Goal: Task Accomplishment & Management: Use online tool/utility

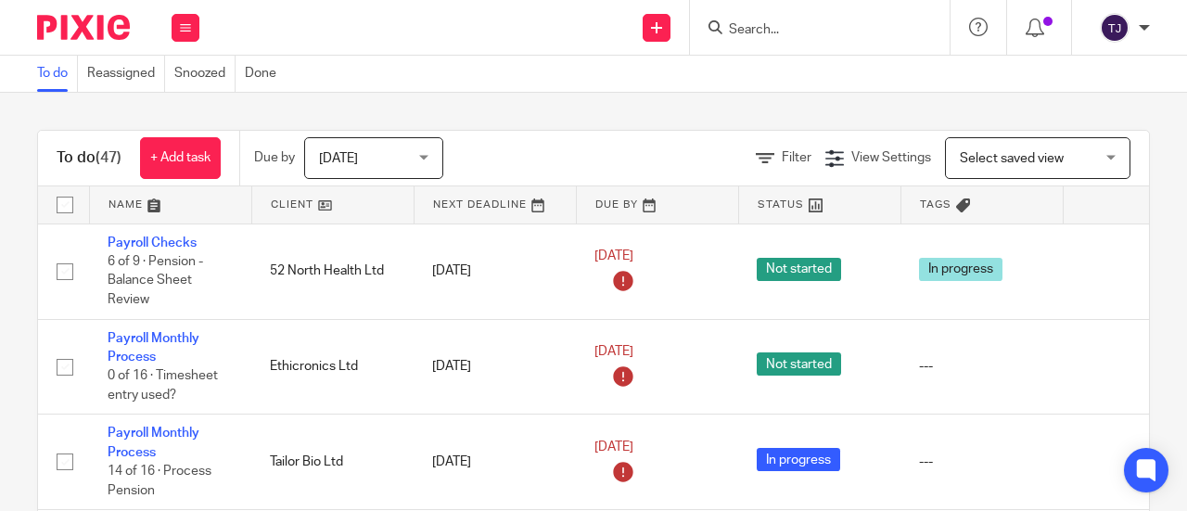
click at [757, 22] on input "Search" at bounding box center [810, 30] width 167 height 17
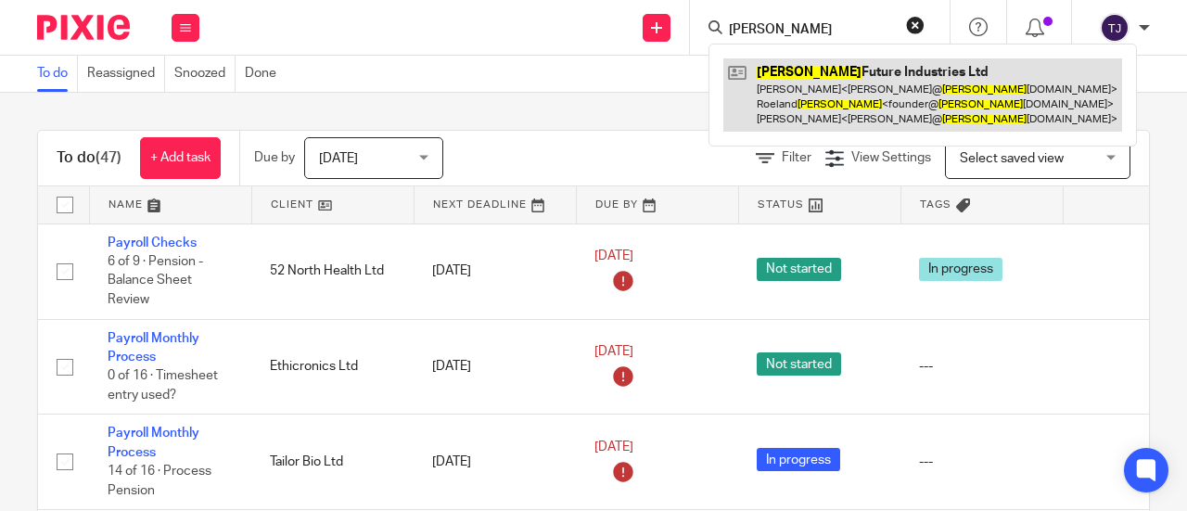
type input "[PERSON_NAME]"
click at [806, 71] on link at bounding box center [923, 94] width 399 height 73
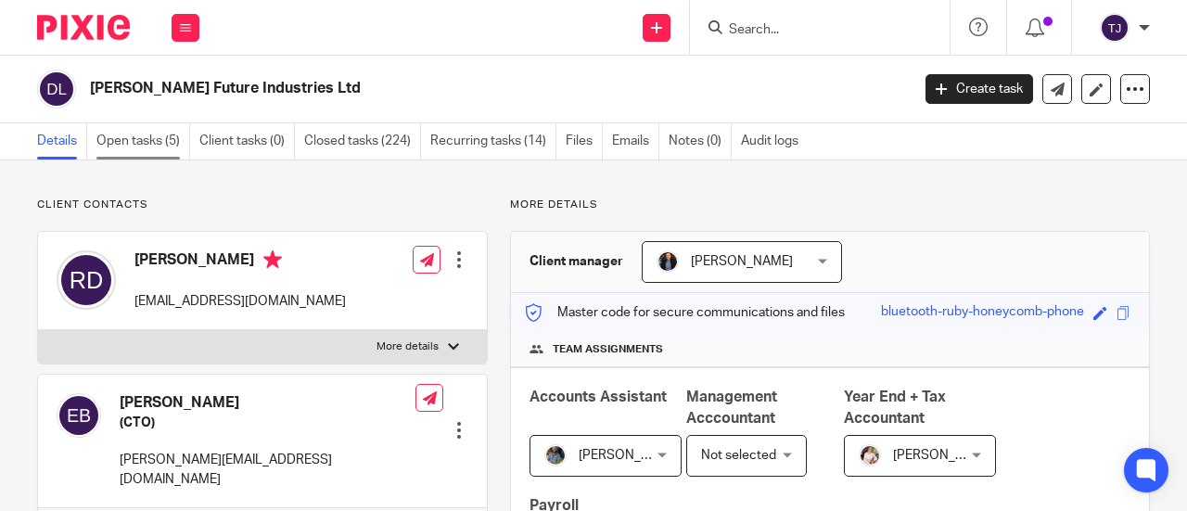
click at [149, 145] on link "Open tasks (5)" at bounding box center [143, 141] width 94 height 36
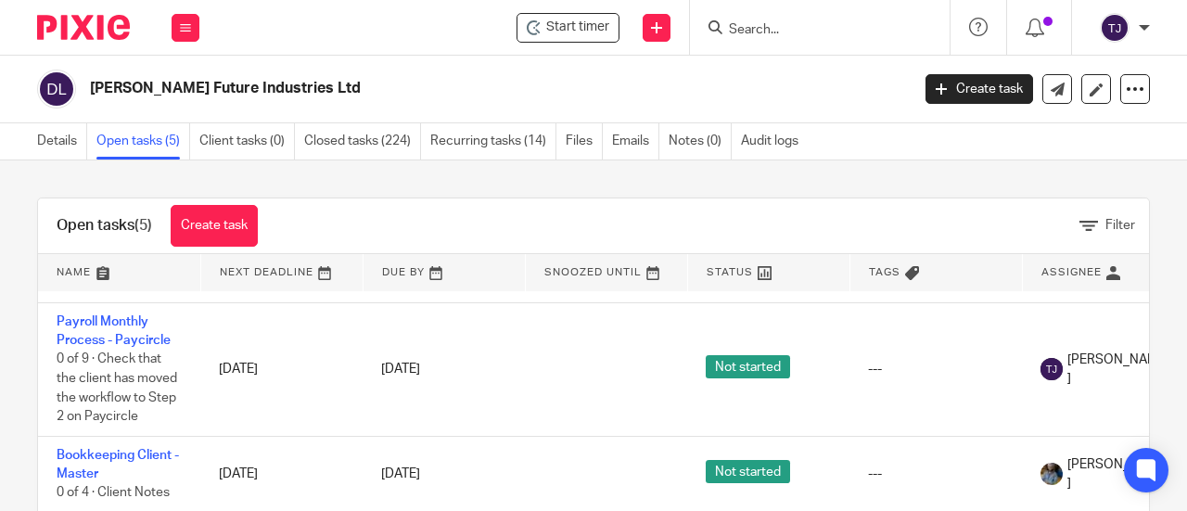
scroll to position [186, 0]
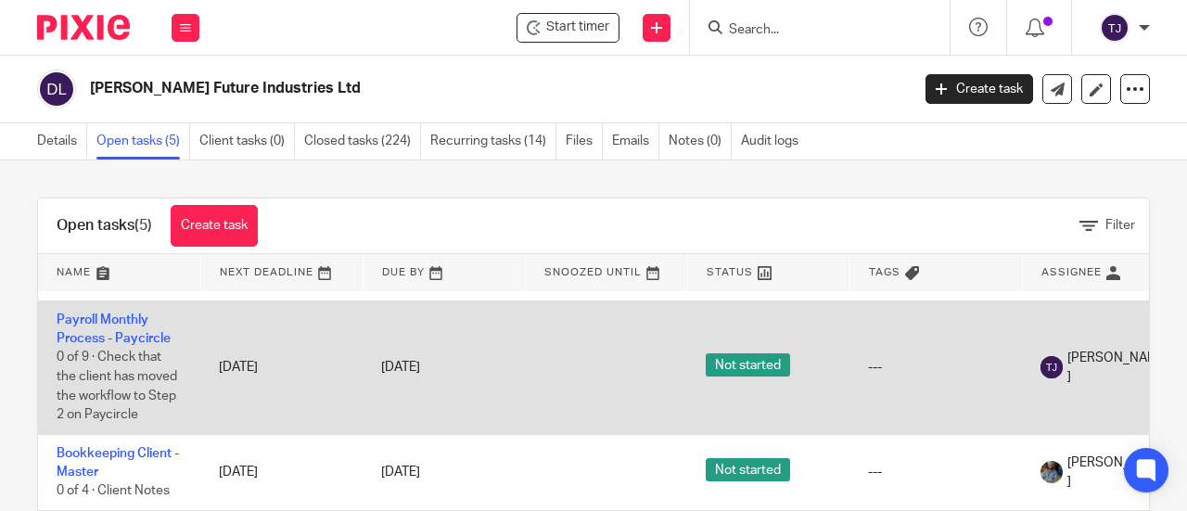
click at [130, 306] on td "Payroll Monthly Process - Paycircle 0 of 9 · Check that the client has moved th…" at bounding box center [119, 368] width 162 height 134
click at [133, 314] on link "Payroll Monthly Process - Paycircle" at bounding box center [114, 330] width 114 height 32
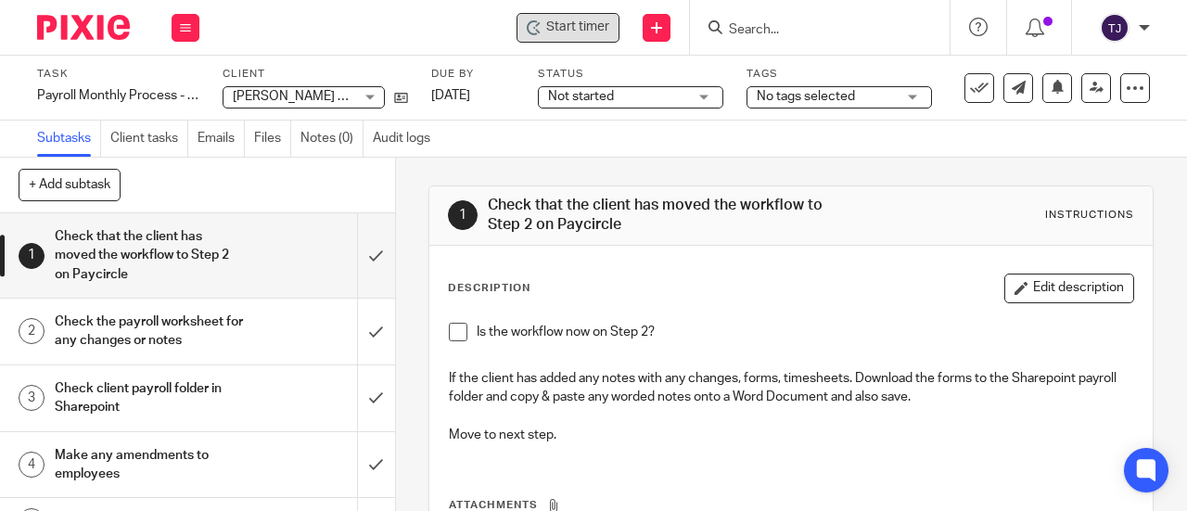
click at [588, 19] on span "Start timer" at bounding box center [577, 27] width 63 height 19
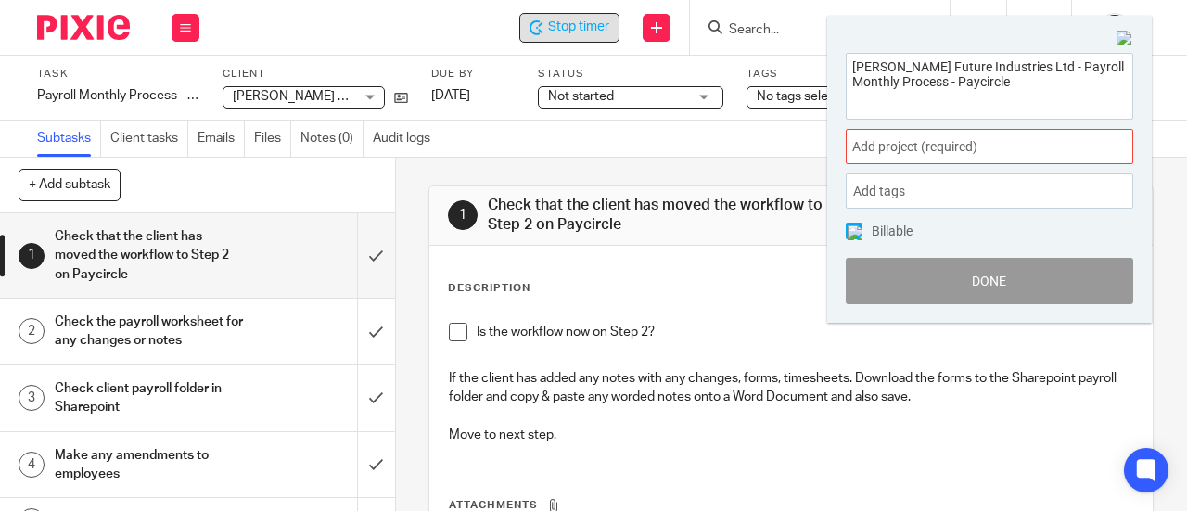
click at [865, 149] on span "Add project (required) :" at bounding box center [969, 146] width 234 height 19
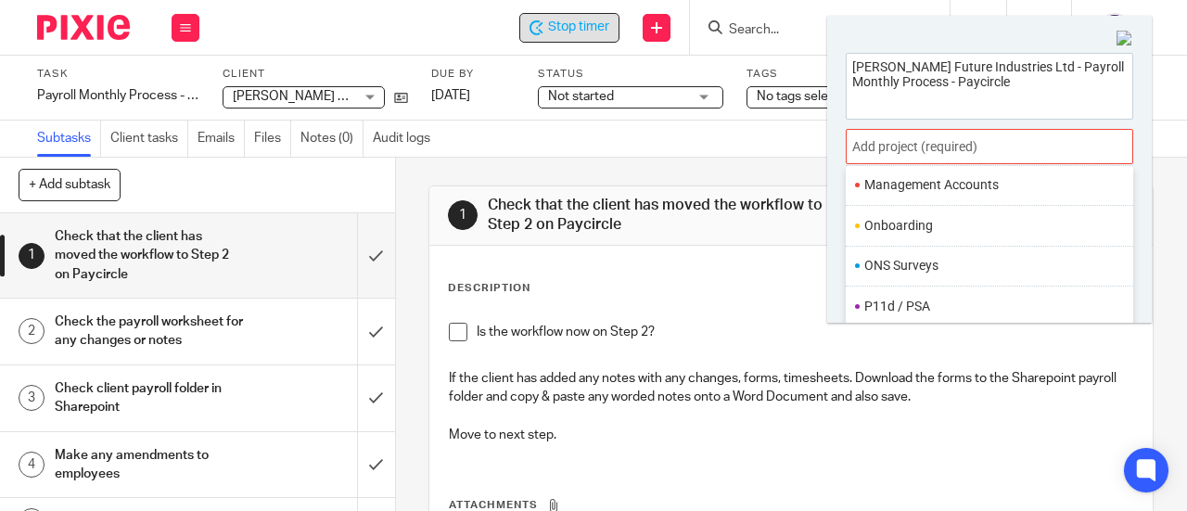
scroll to position [681, 0]
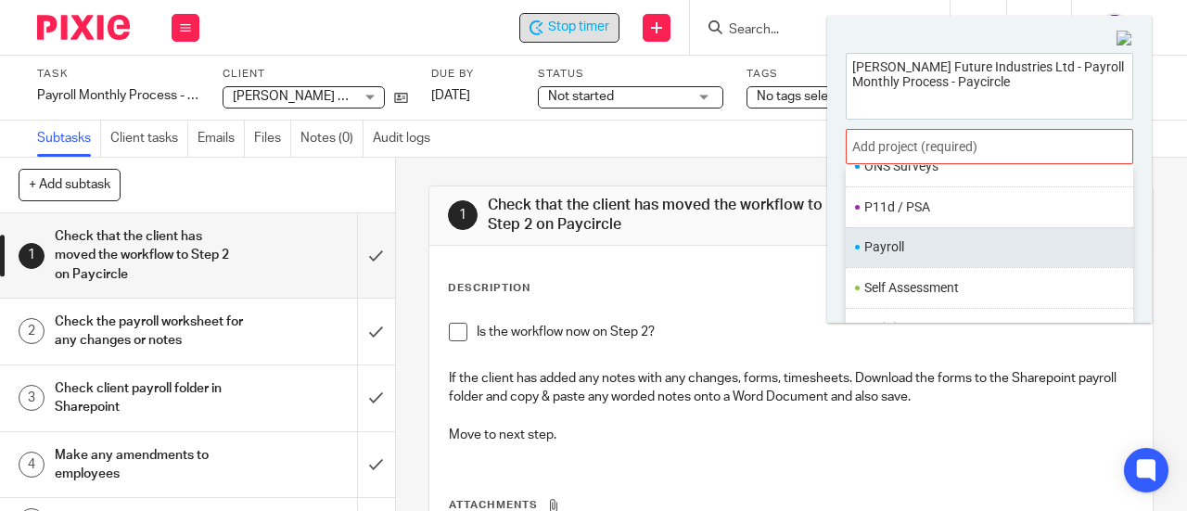
click at [910, 242] on li "Payroll" at bounding box center [986, 246] width 242 height 19
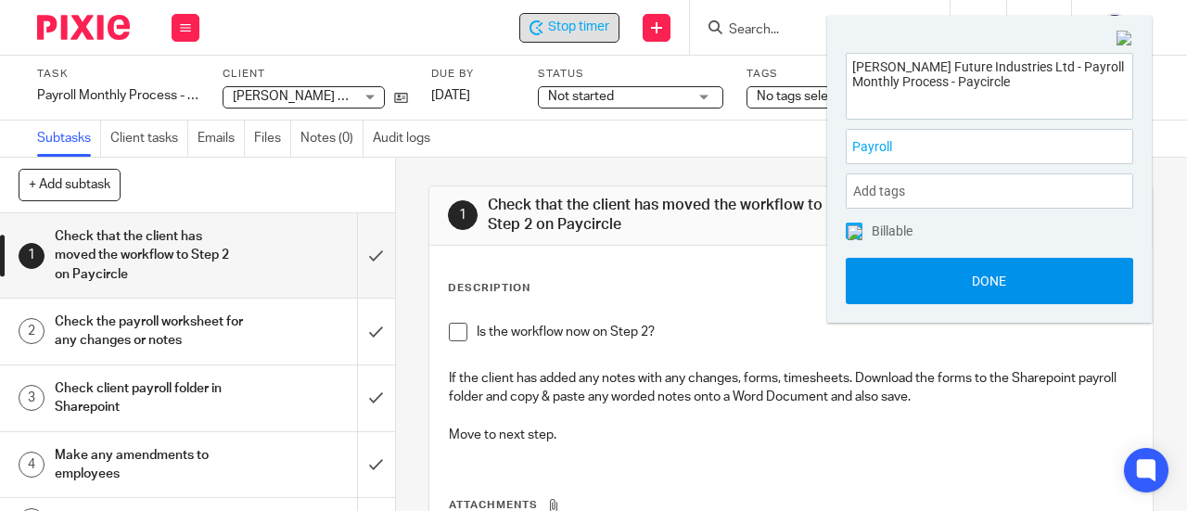
click at [916, 279] on button "Done" at bounding box center [990, 281] width 288 height 46
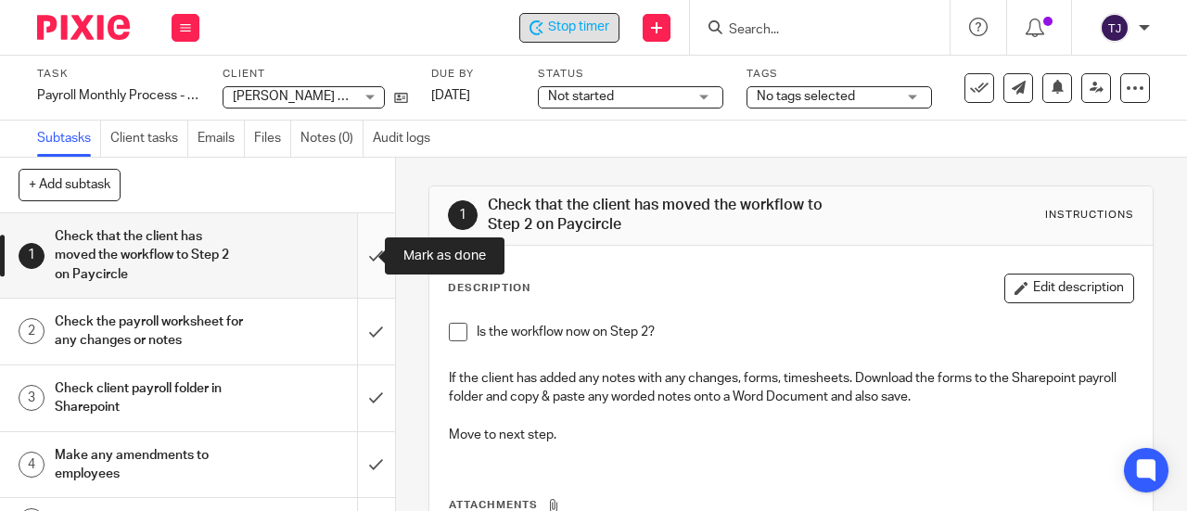
click at [351, 256] on input "submit" at bounding box center [197, 255] width 395 height 84
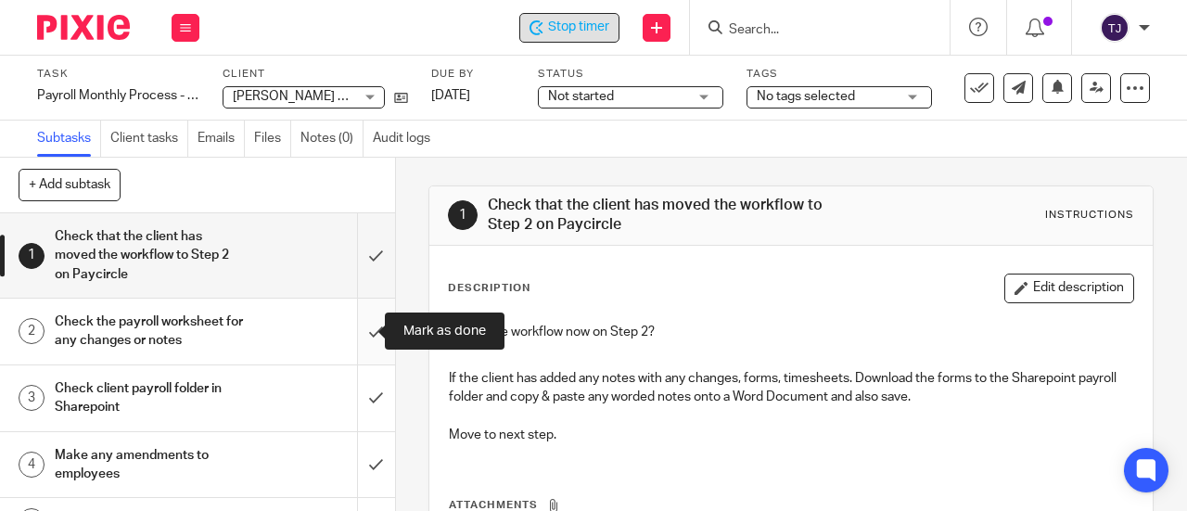
click at [352, 334] on input "submit" at bounding box center [197, 332] width 395 height 66
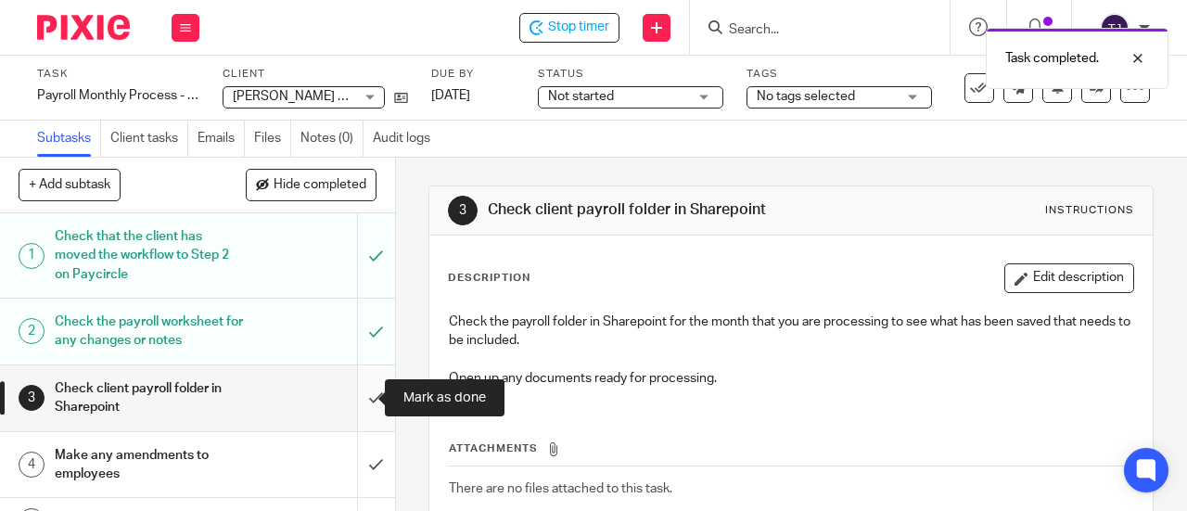
click at [362, 396] on input "submit" at bounding box center [197, 398] width 395 height 66
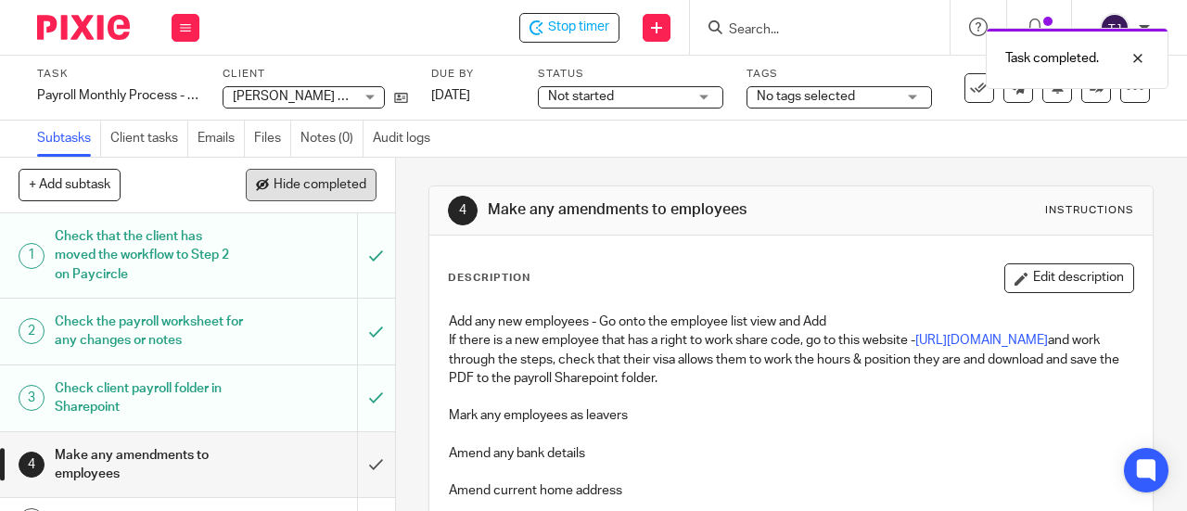
click at [284, 196] on button "Hide completed" at bounding box center [311, 185] width 131 height 32
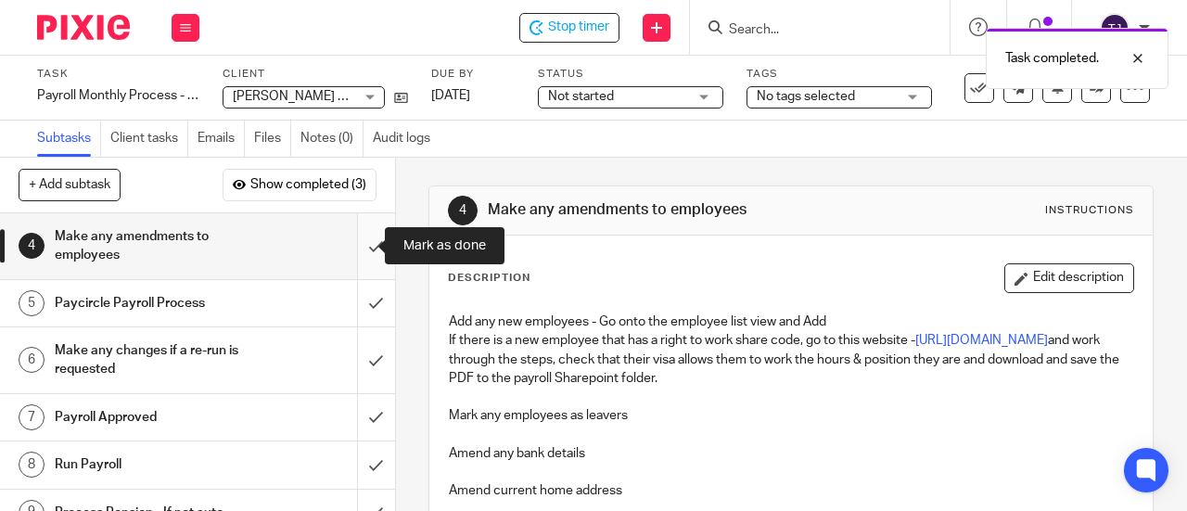
click at [353, 248] on input "submit" at bounding box center [197, 246] width 395 height 66
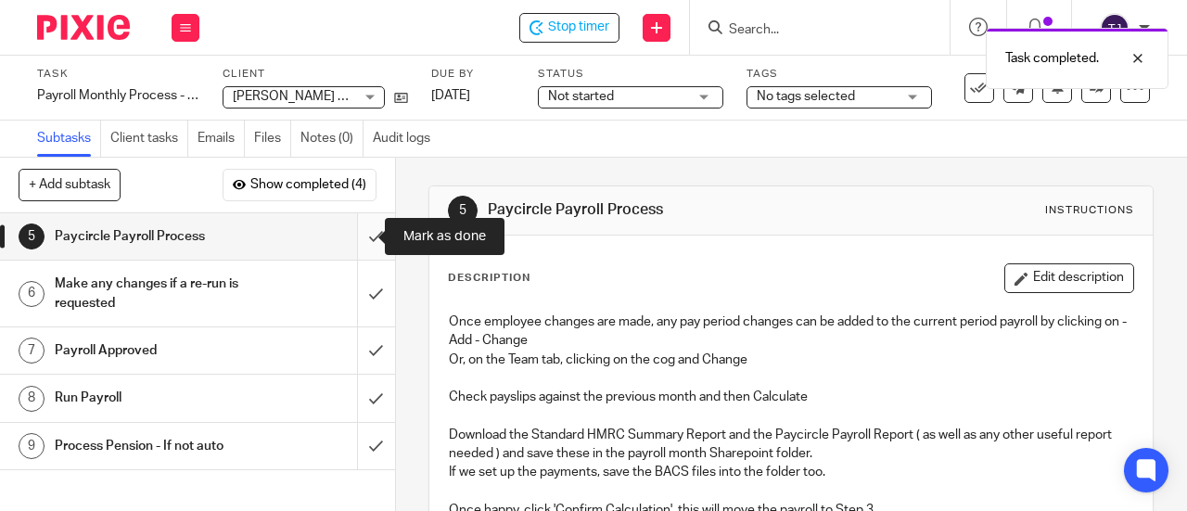
click at [353, 240] on input "submit" at bounding box center [197, 236] width 395 height 46
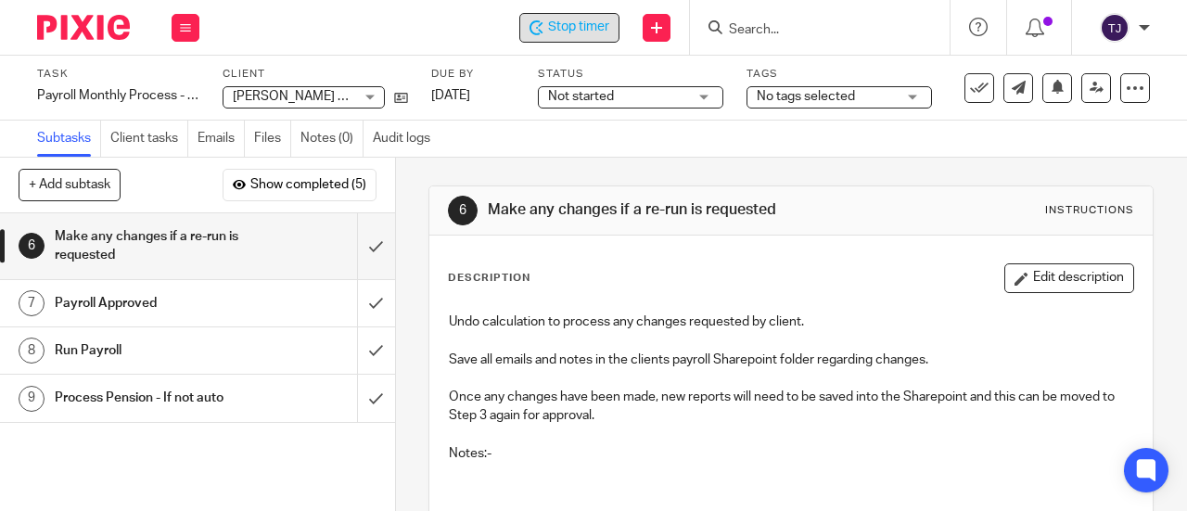
click at [606, 36] on span "Stop timer" at bounding box center [578, 27] width 61 height 19
click at [796, 36] on input "Search" at bounding box center [810, 30] width 167 height 17
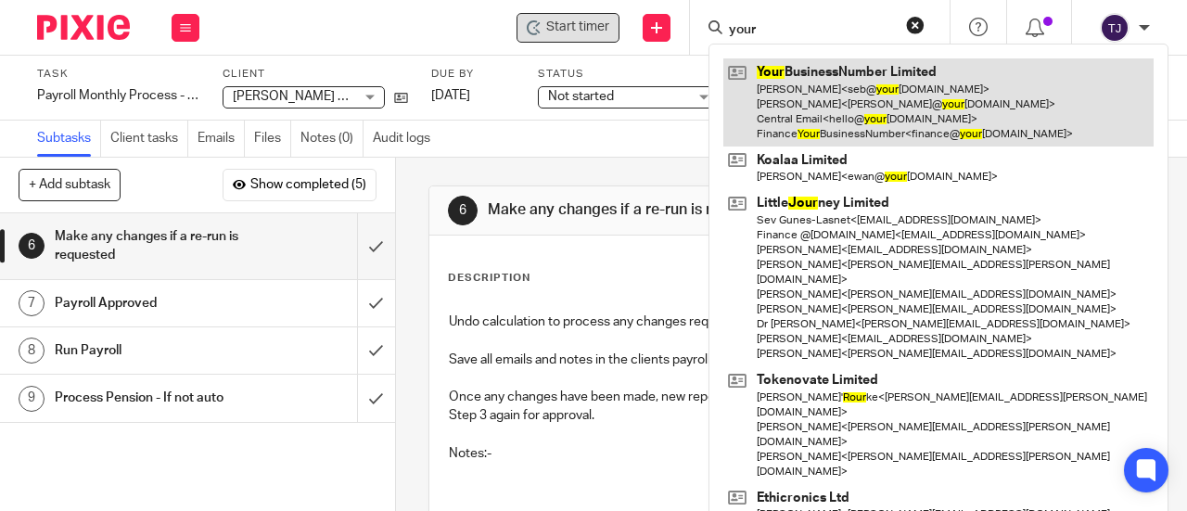
type input "your"
click at [792, 68] on link at bounding box center [939, 102] width 430 height 88
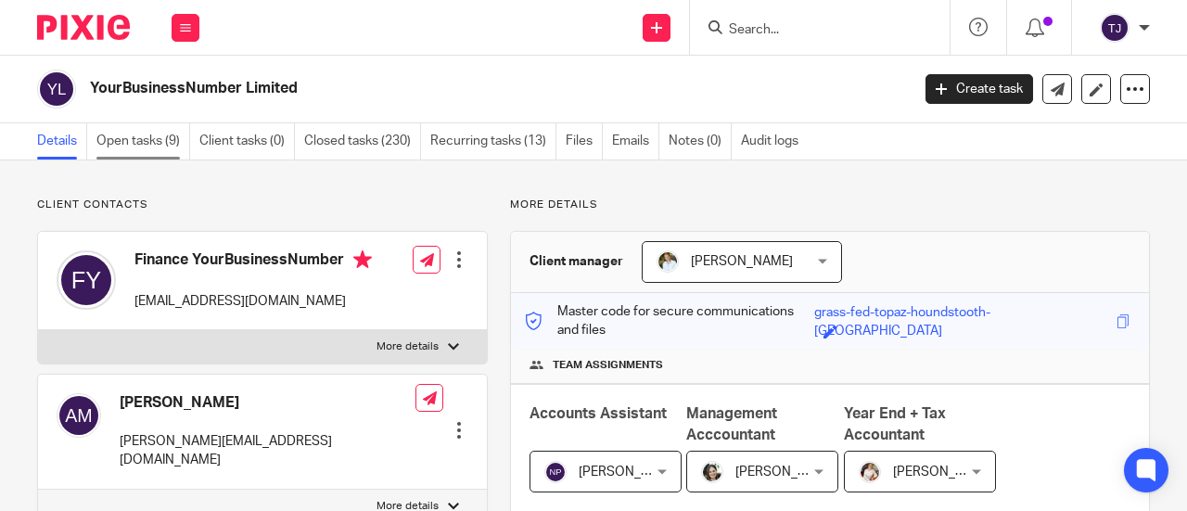
click at [120, 136] on link "Open tasks (9)" at bounding box center [143, 141] width 94 height 36
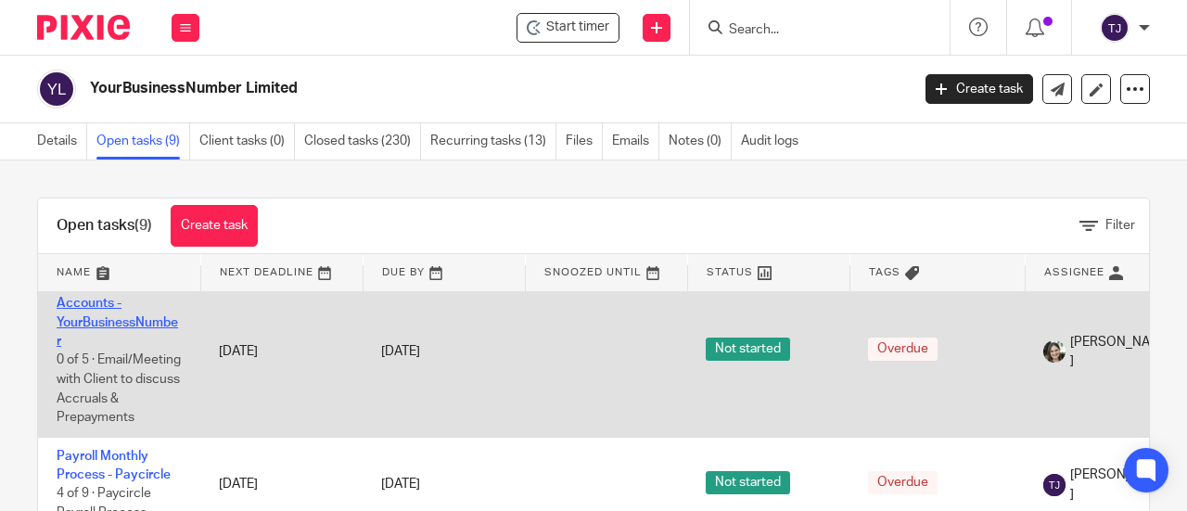
scroll to position [557, 0]
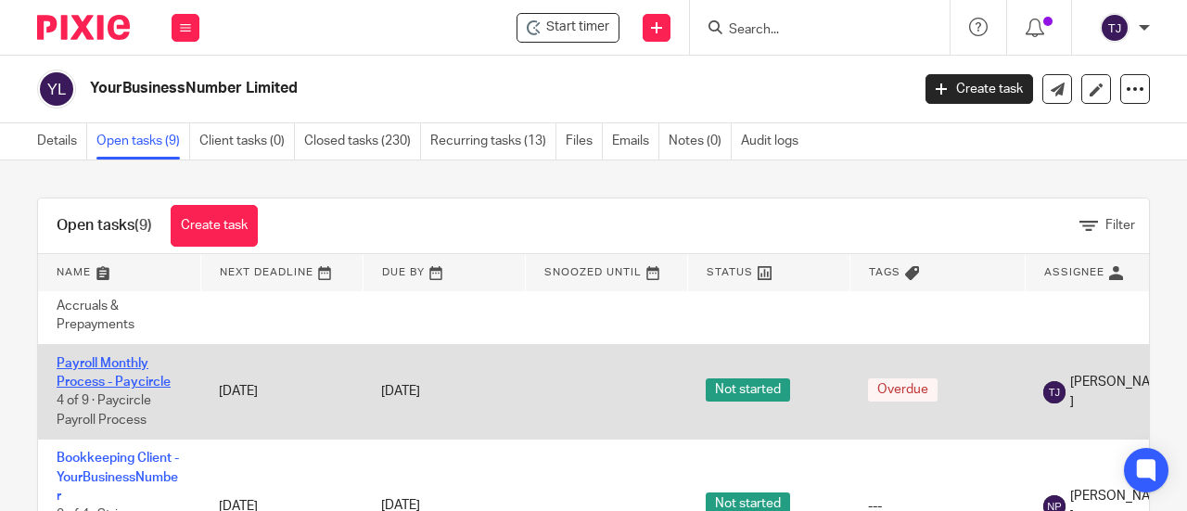
click at [130, 389] on link "Payroll Monthly Process - Paycircle" at bounding box center [114, 373] width 114 height 32
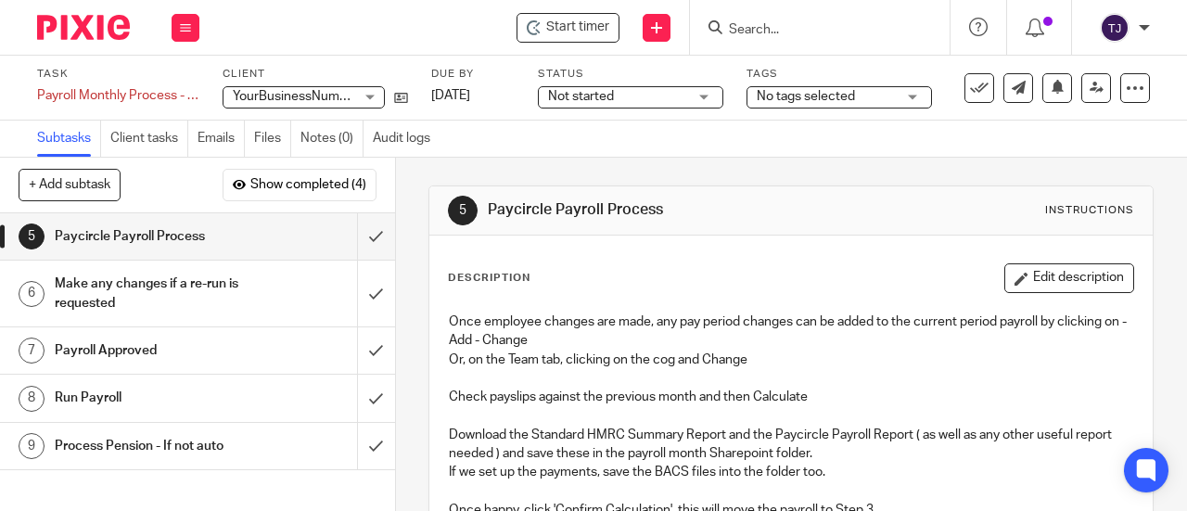
click at [618, 97] on span "Not started" at bounding box center [617, 96] width 139 height 19
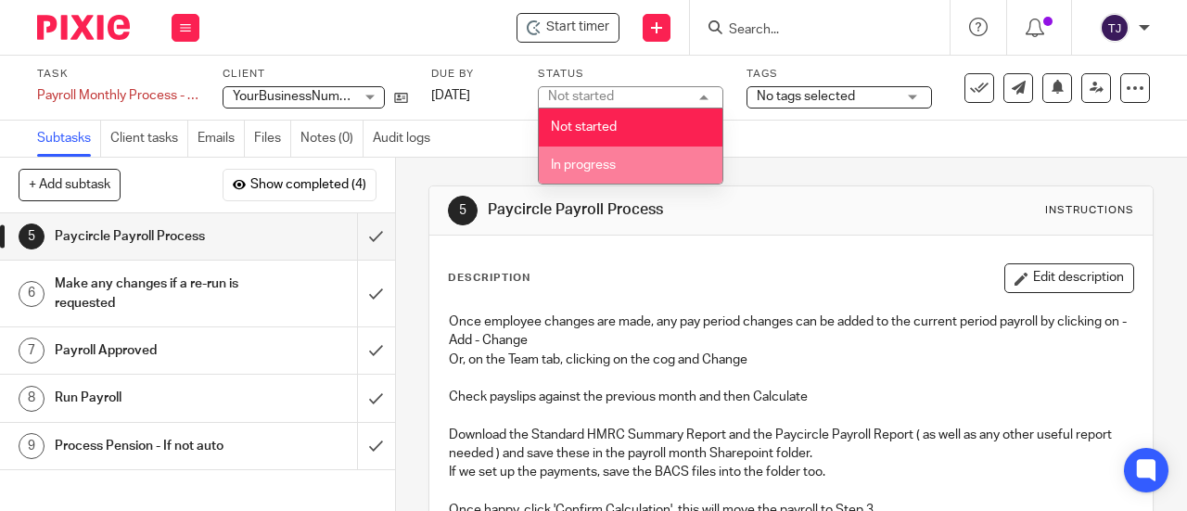
click at [617, 163] on li "In progress" at bounding box center [631, 166] width 184 height 38
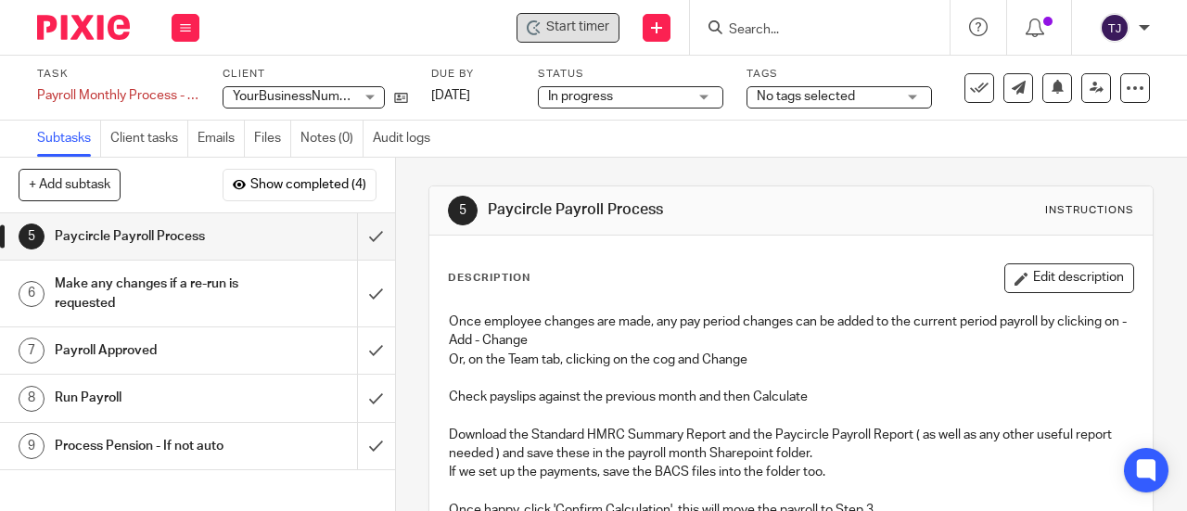
click at [574, 25] on span "Start timer" at bounding box center [577, 27] width 63 height 19
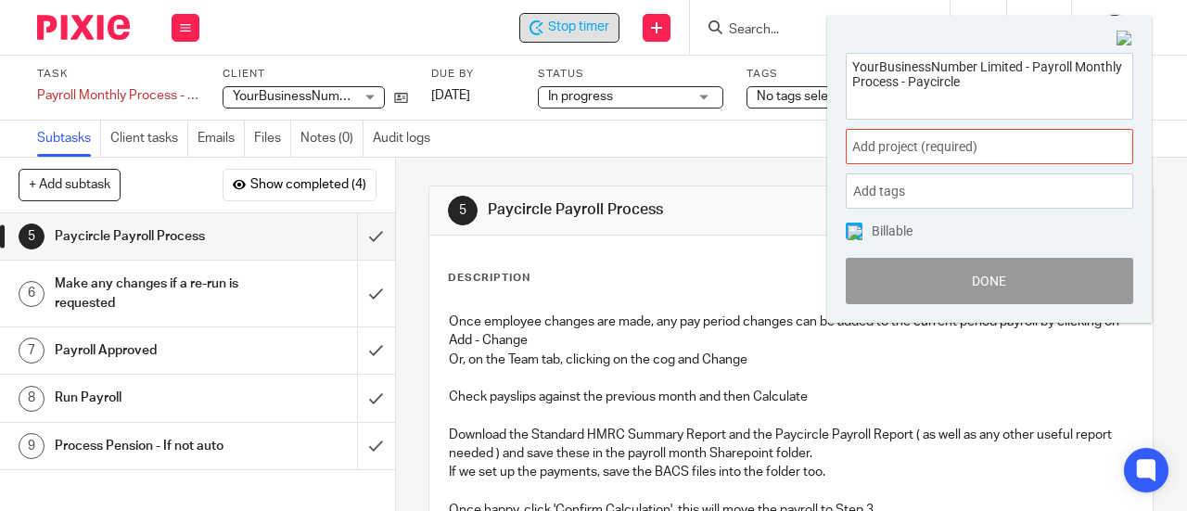
click at [980, 151] on span "Add project (required) :" at bounding box center [969, 146] width 234 height 19
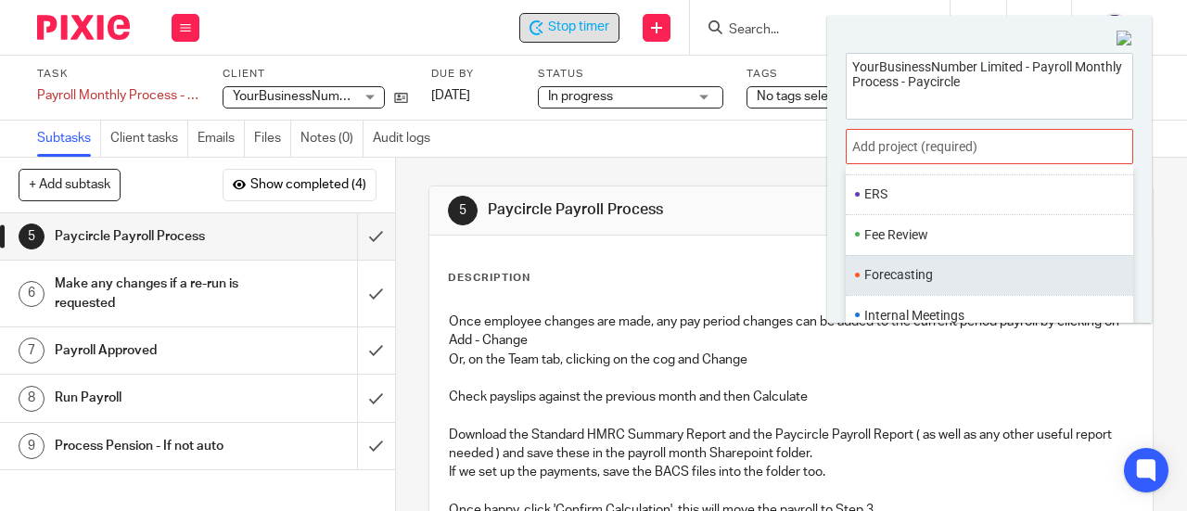
scroll to position [681, 0]
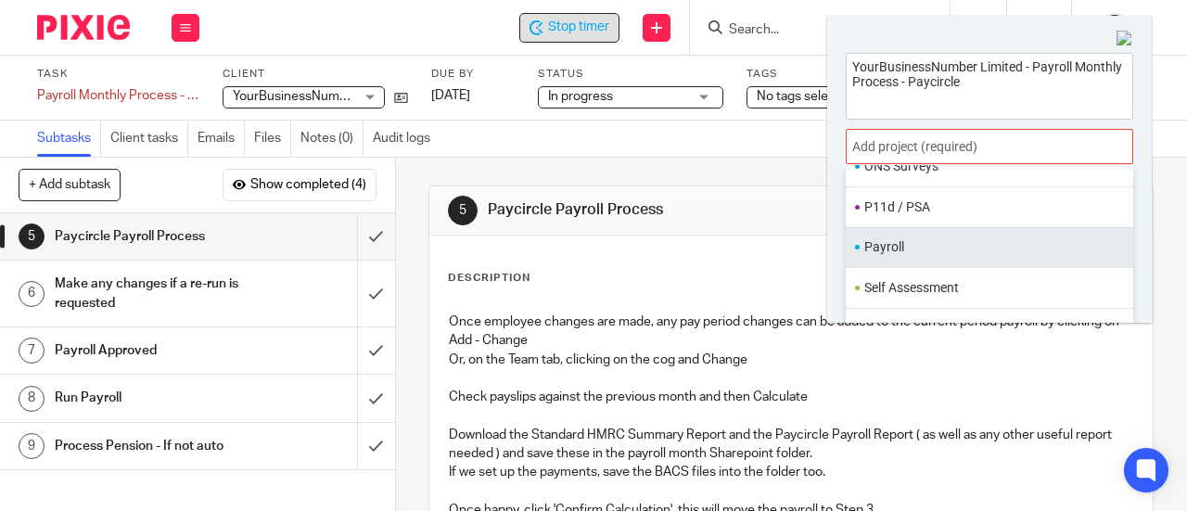
click at [939, 238] on li "Payroll" at bounding box center [986, 246] width 242 height 19
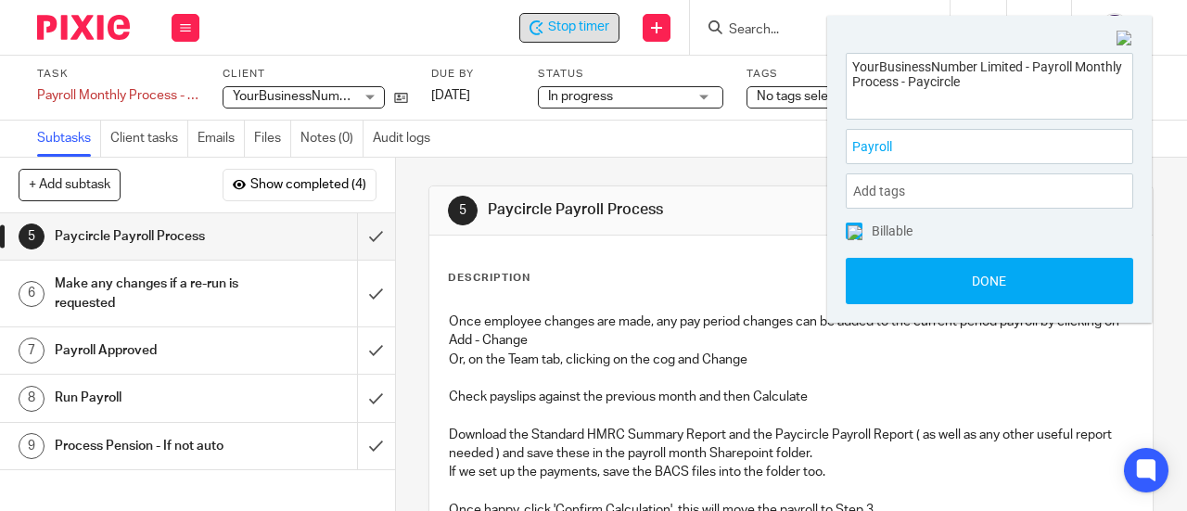
drag, startPoint x: 929, startPoint y: 283, endPoint x: 915, endPoint y: 272, distance: 17.8
click at [929, 283] on button "Done" at bounding box center [990, 281] width 288 height 46
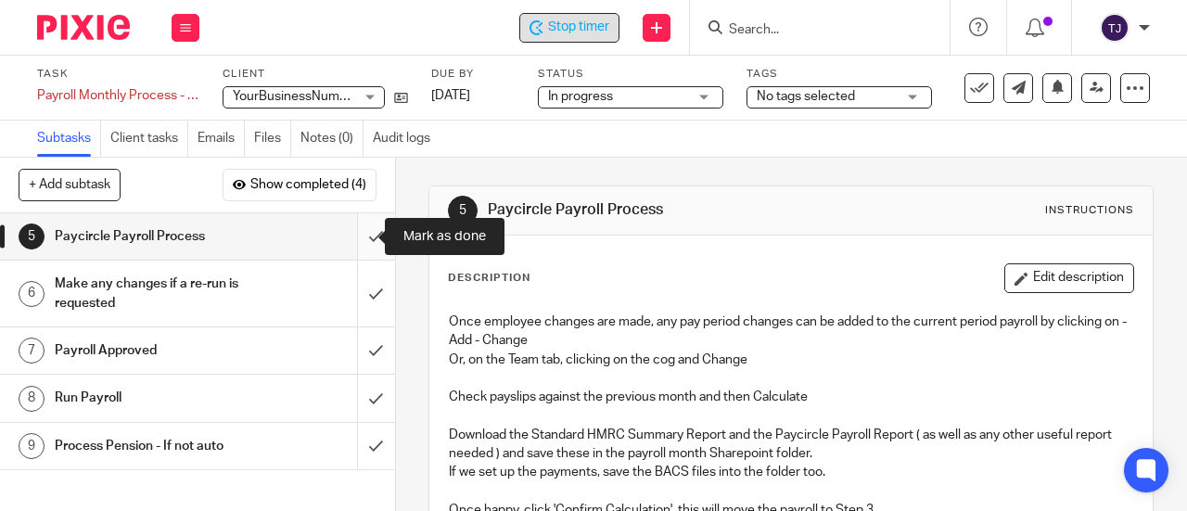
click at [351, 236] on input "submit" at bounding box center [197, 236] width 395 height 46
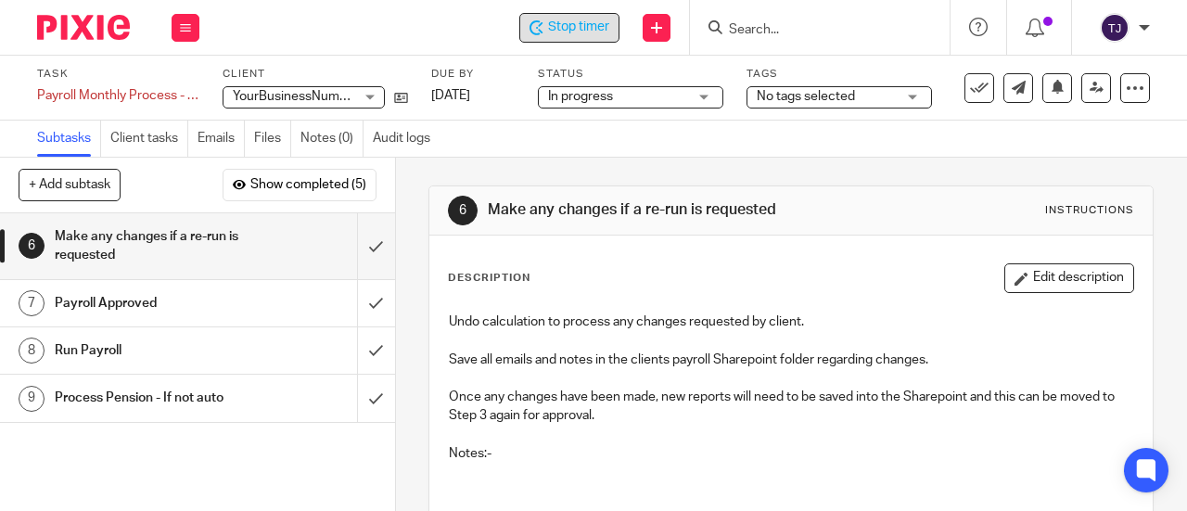
click at [577, 21] on span "Stop timer" at bounding box center [578, 27] width 61 height 19
click at [773, 32] on input "Search" at bounding box center [810, 30] width 167 height 17
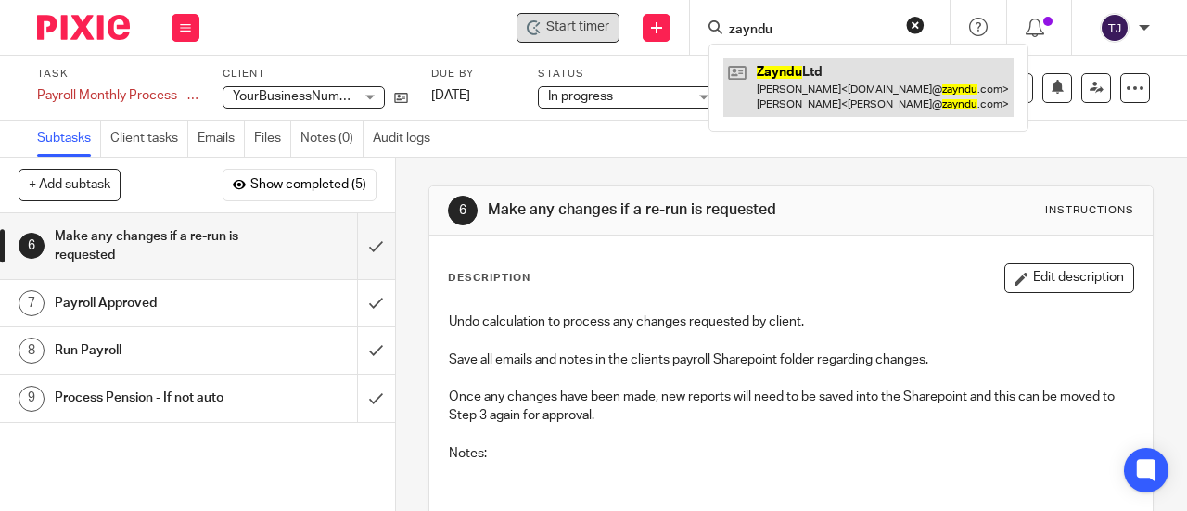
type input "zayndu"
click at [775, 70] on link at bounding box center [869, 87] width 290 height 58
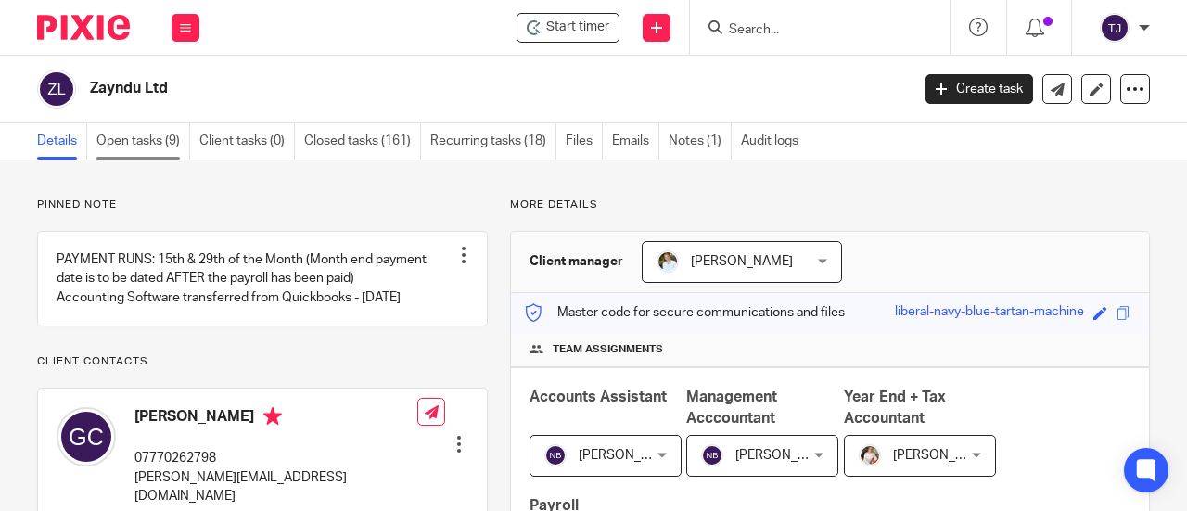
click at [130, 141] on link "Open tasks (9)" at bounding box center [143, 141] width 94 height 36
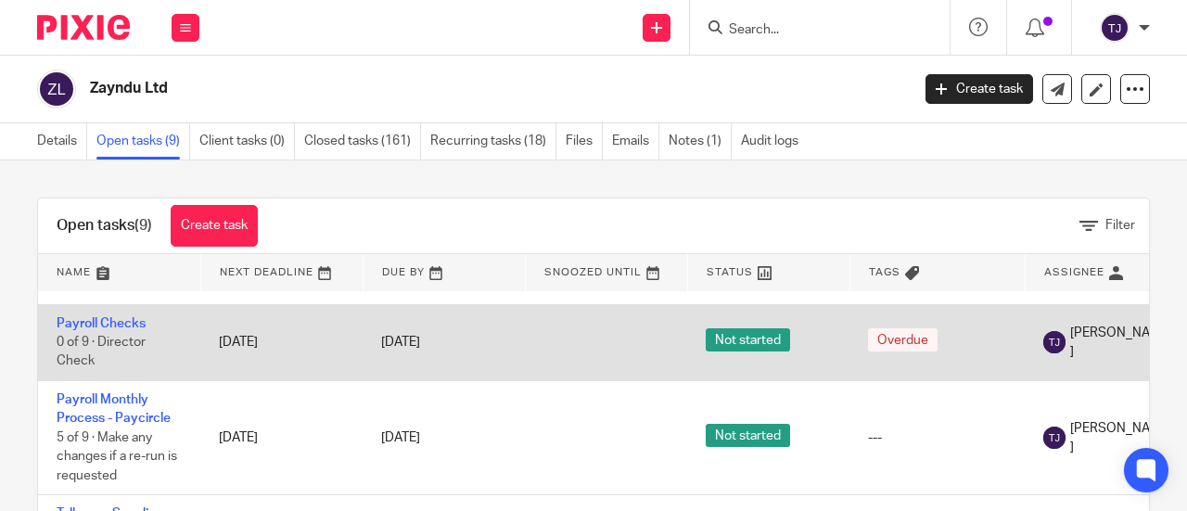
scroll to position [278, 0]
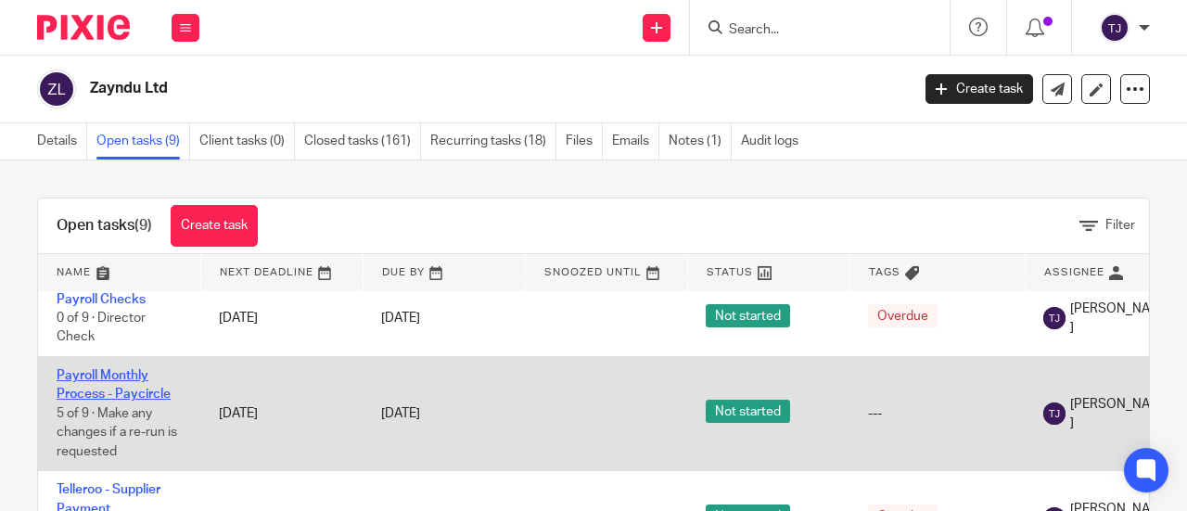
click at [124, 392] on link "Payroll Monthly Process - Paycircle" at bounding box center [114, 385] width 114 height 32
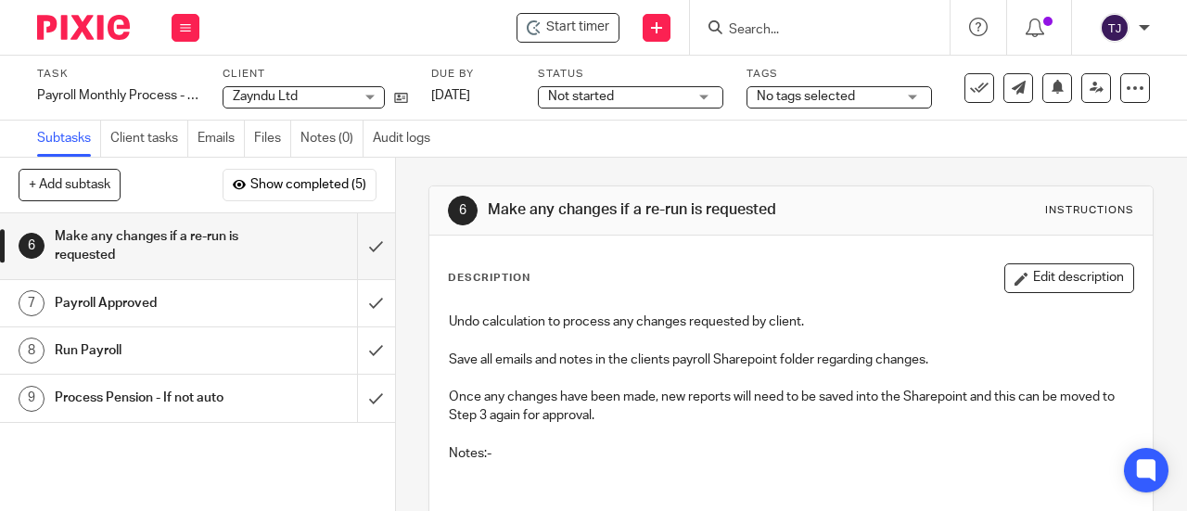
click at [611, 94] on span "Not started" at bounding box center [581, 96] width 66 height 13
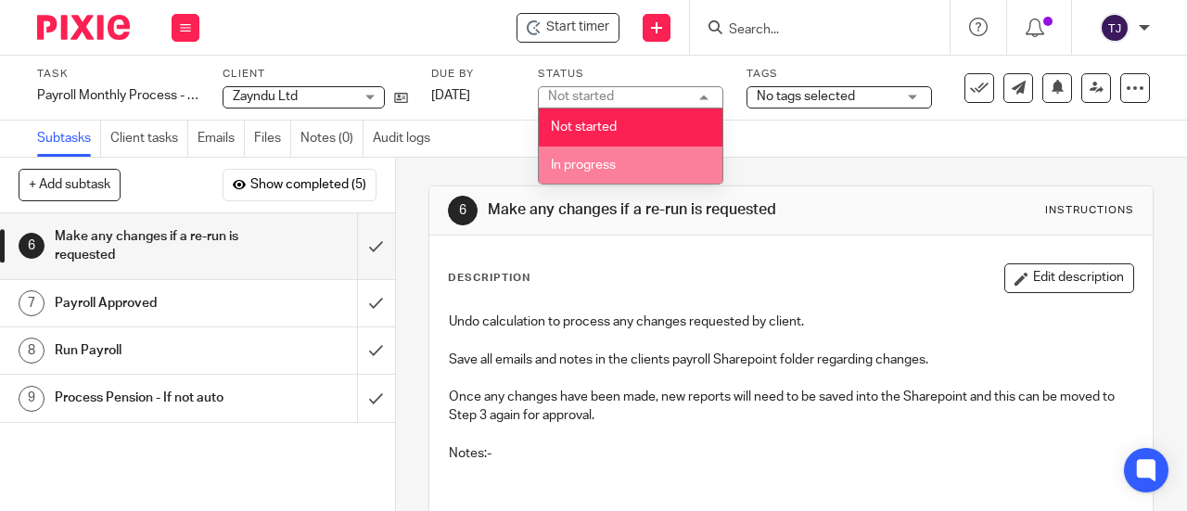
click at [610, 165] on span "In progress" at bounding box center [583, 165] width 65 height 13
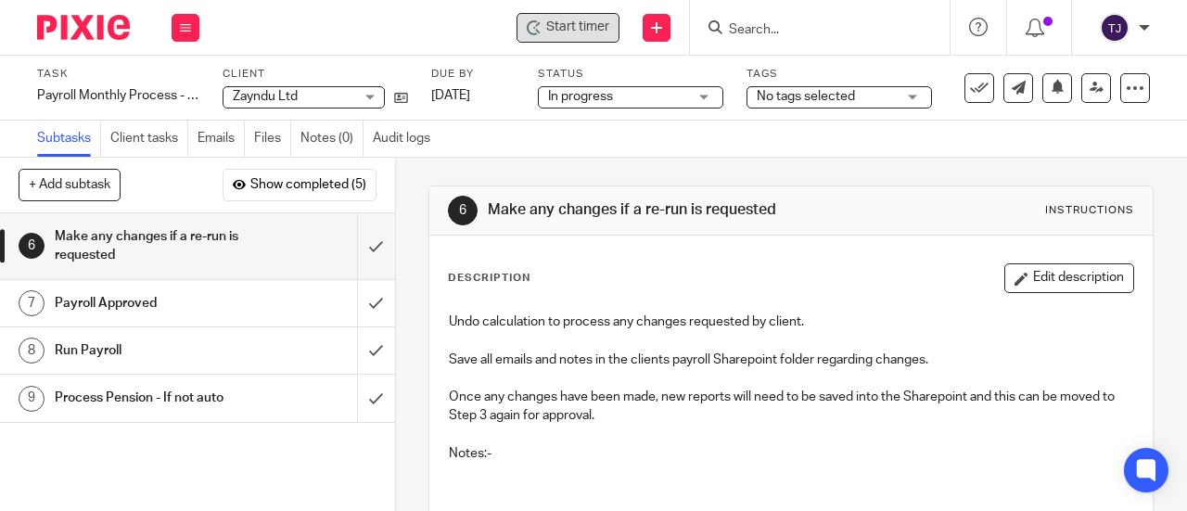
click at [584, 32] on span "Start timer" at bounding box center [577, 27] width 63 height 19
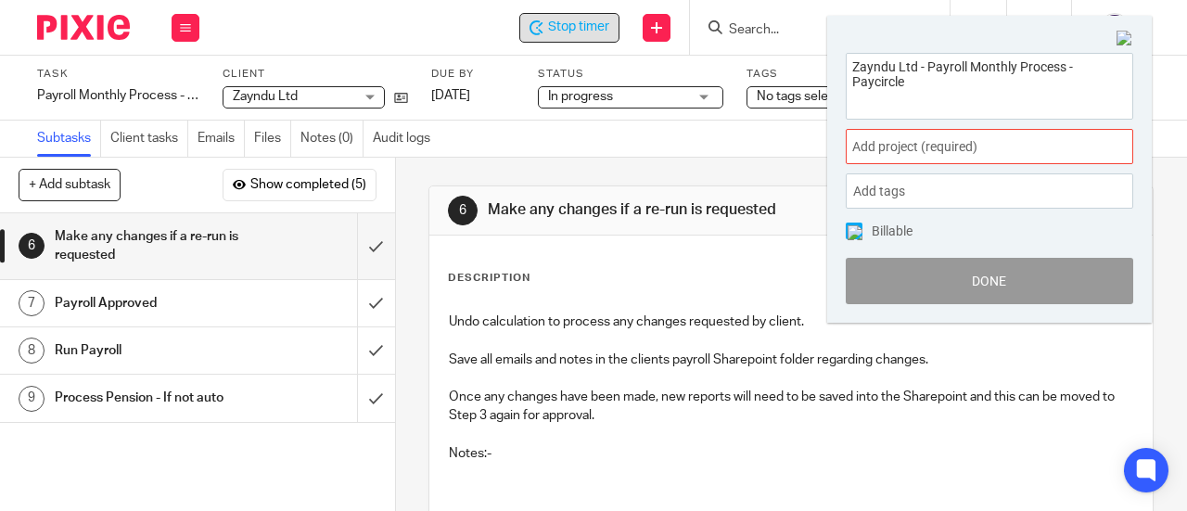
click at [915, 143] on span "Add project (required) :" at bounding box center [969, 146] width 234 height 19
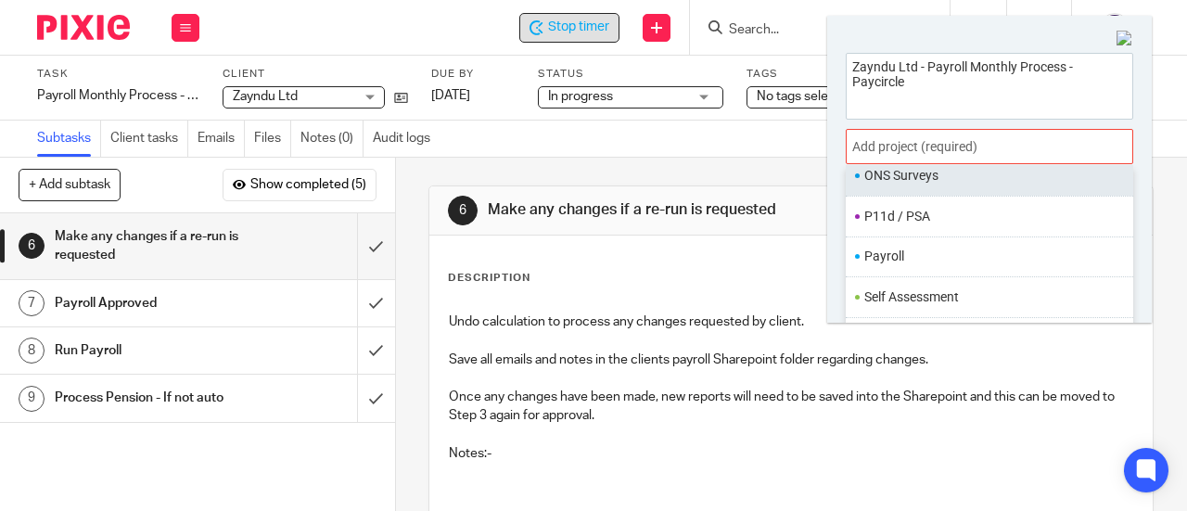
scroll to position [681, 0]
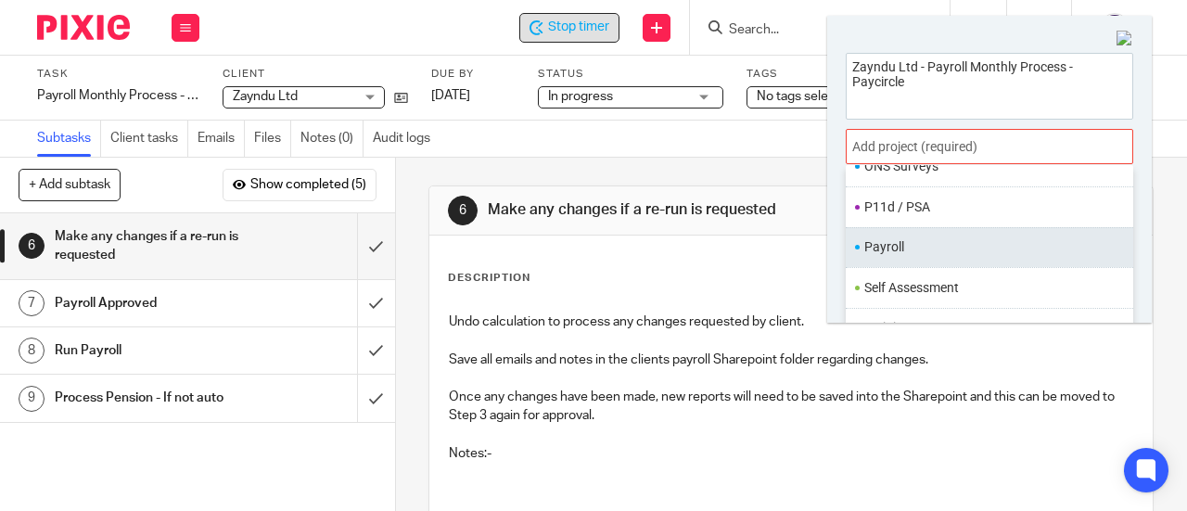
click at [904, 237] on li "Payroll" at bounding box center [986, 246] width 242 height 19
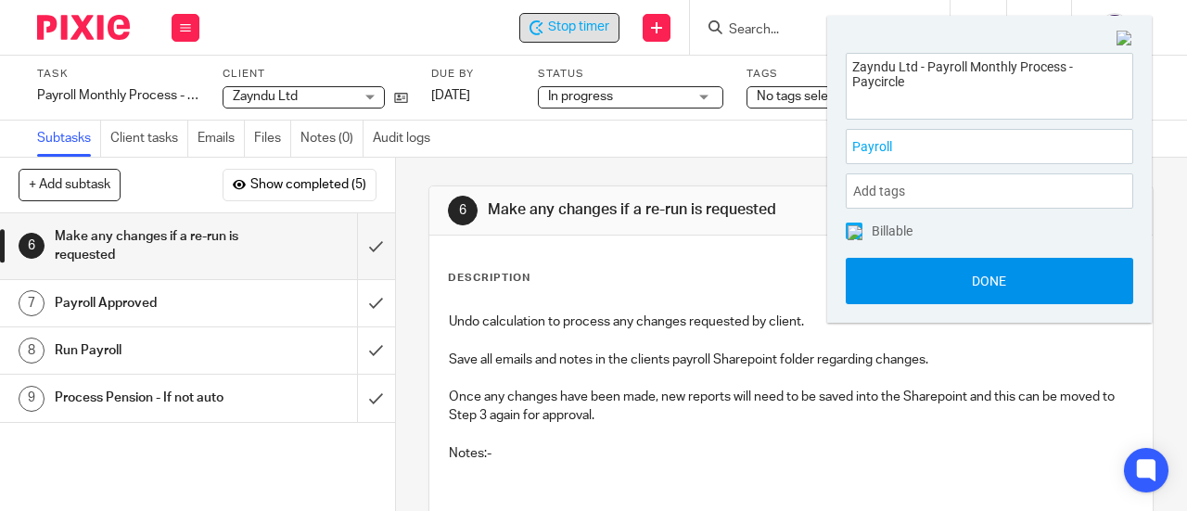
click at [931, 292] on button "Done" at bounding box center [990, 281] width 288 height 46
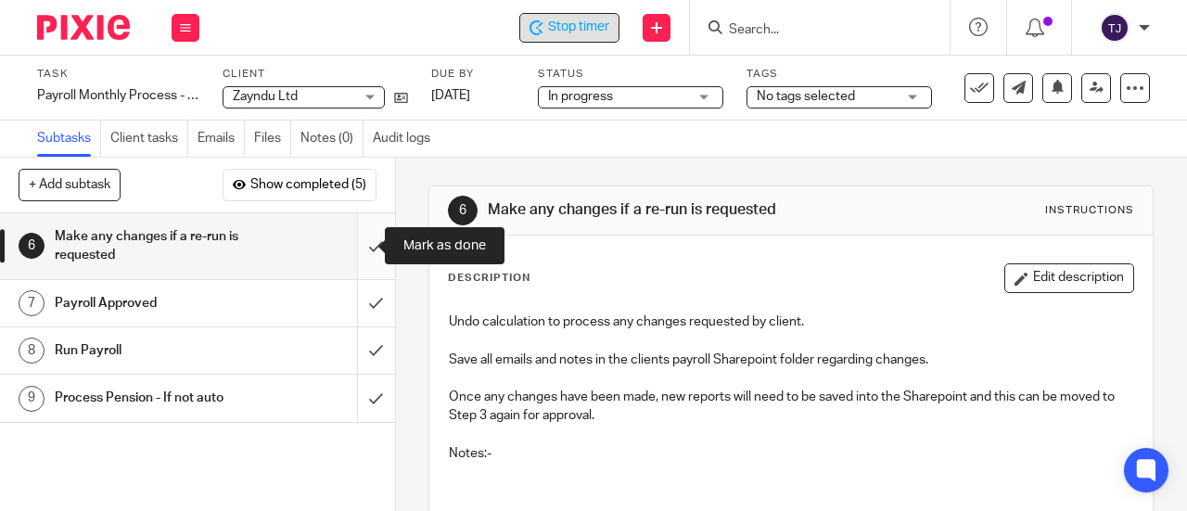
click at [354, 247] on input "submit" at bounding box center [197, 246] width 395 height 66
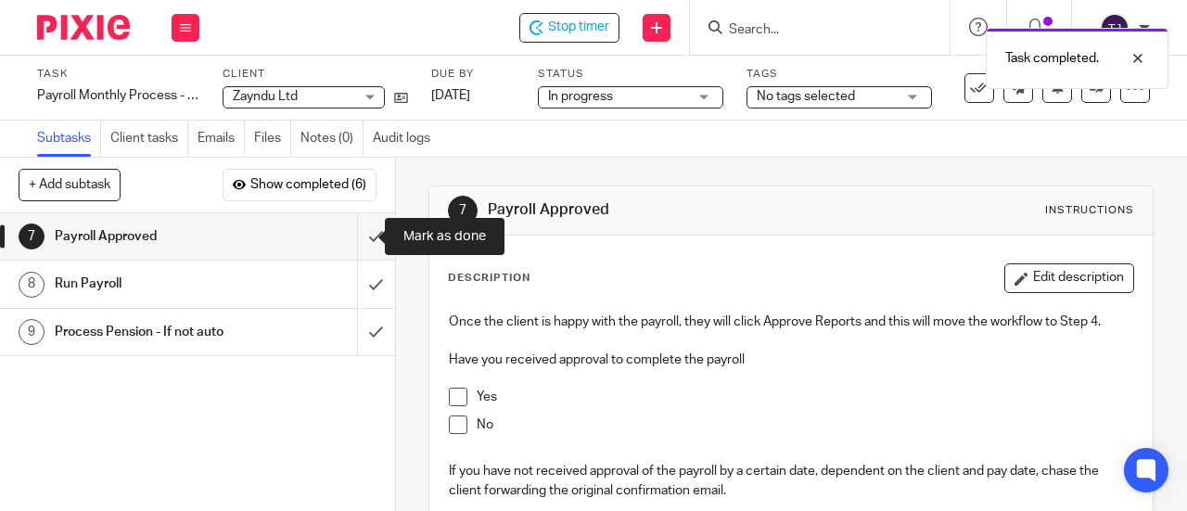
click at [353, 247] on input "submit" at bounding box center [197, 236] width 395 height 46
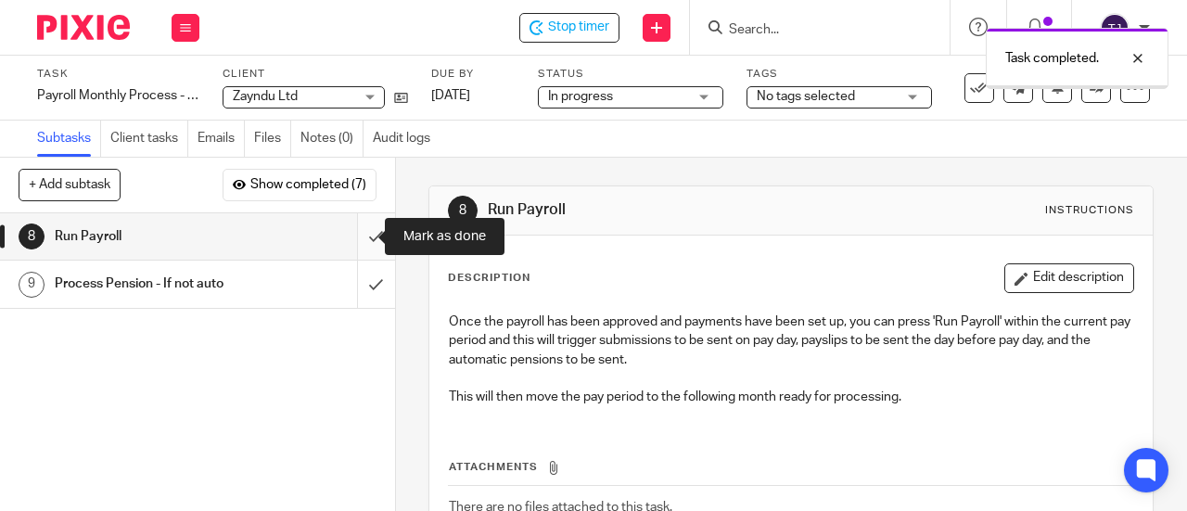
click at [358, 238] on input "submit" at bounding box center [197, 236] width 395 height 46
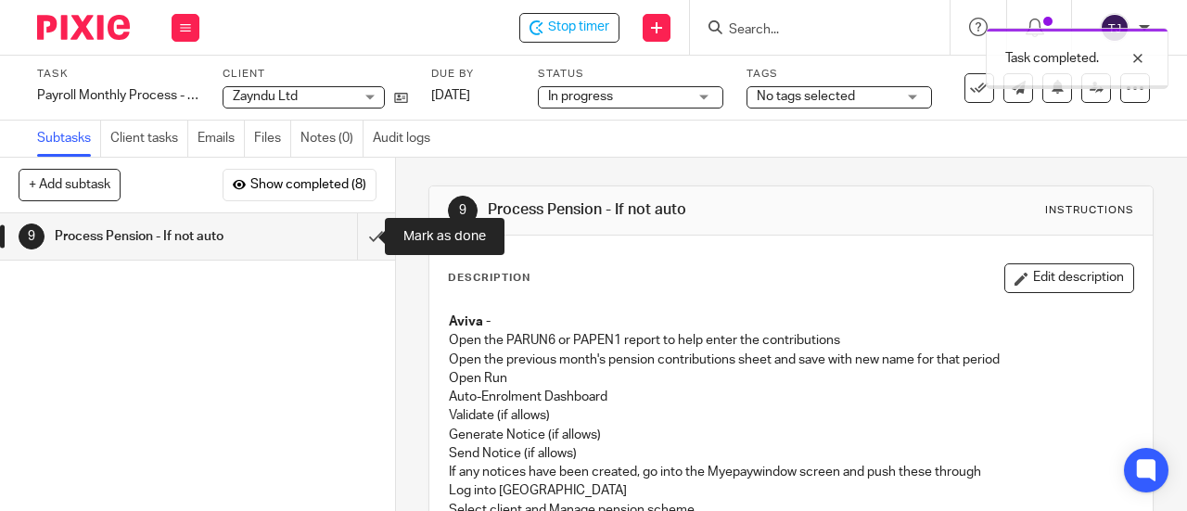
click at [358, 238] on input "submit" at bounding box center [197, 236] width 395 height 46
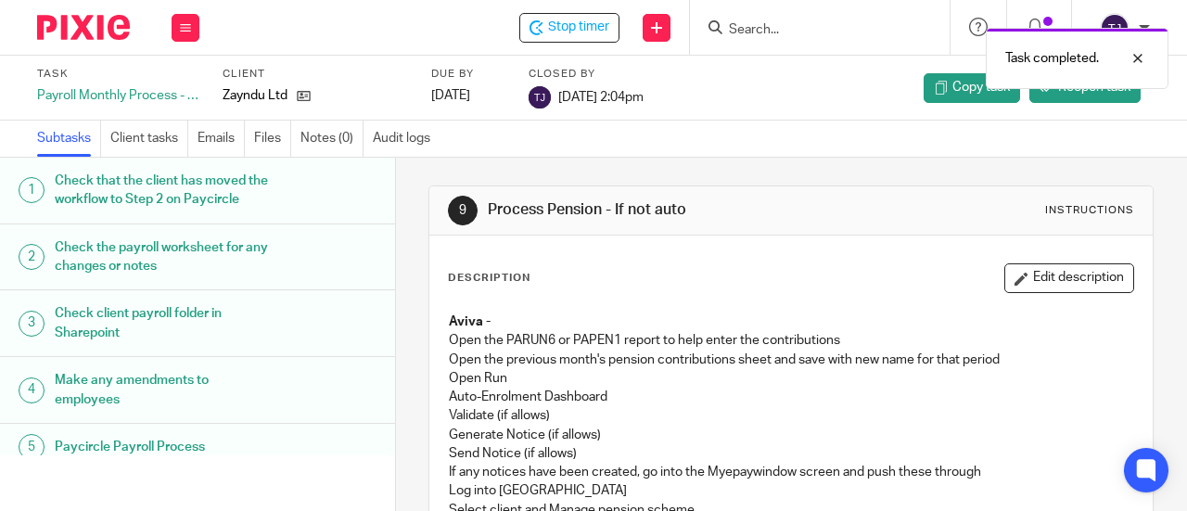
click at [608, 29] on div "Task completed." at bounding box center [881, 54] width 575 height 70
click at [596, 32] on div "Task completed." at bounding box center [881, 54] width 575 height 70
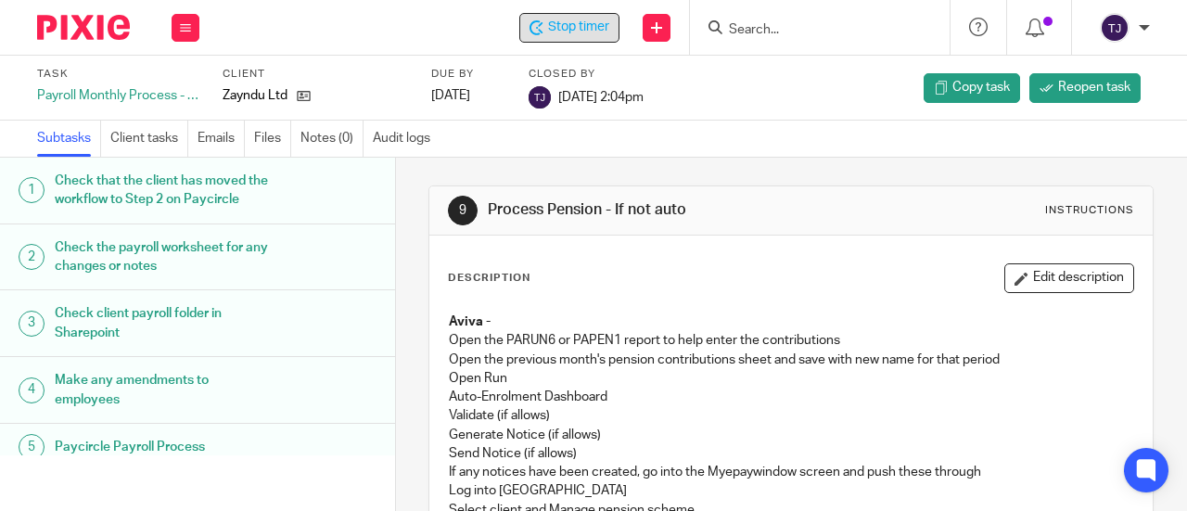
click at [599, 35] on span "Stop timer" at bounding box center [578, 27] width 61 height 19
click at [752, 16] on div at bounding box center [820, 27] width 260 height 55
click at [754, 25] on input "Search" at bounding box center [810, 30] width 167 height 17
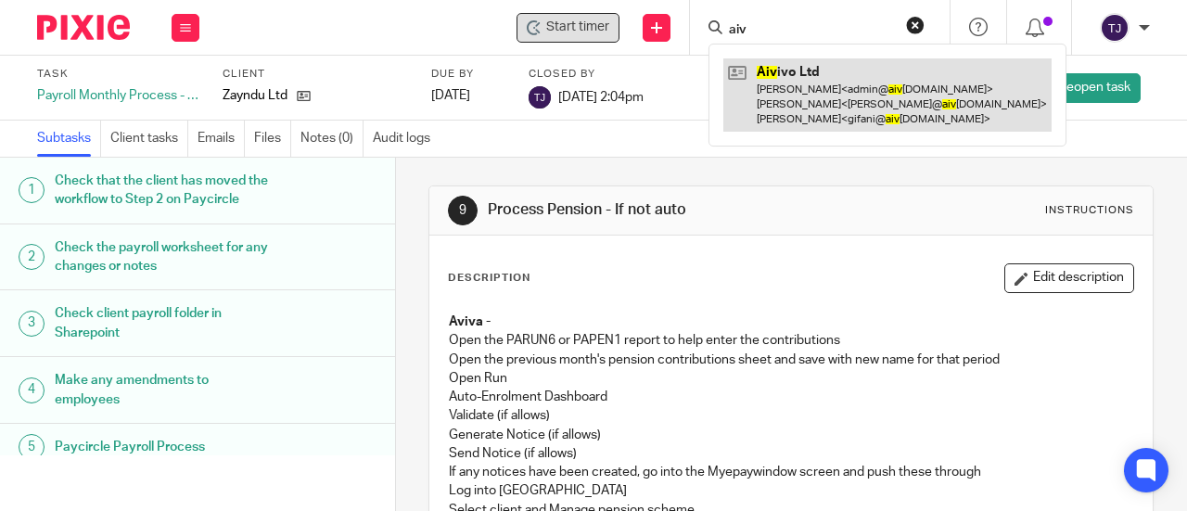
type input "aiv"
click at [775, 71] on link at bounding box center [888, 94] width 328 height 73
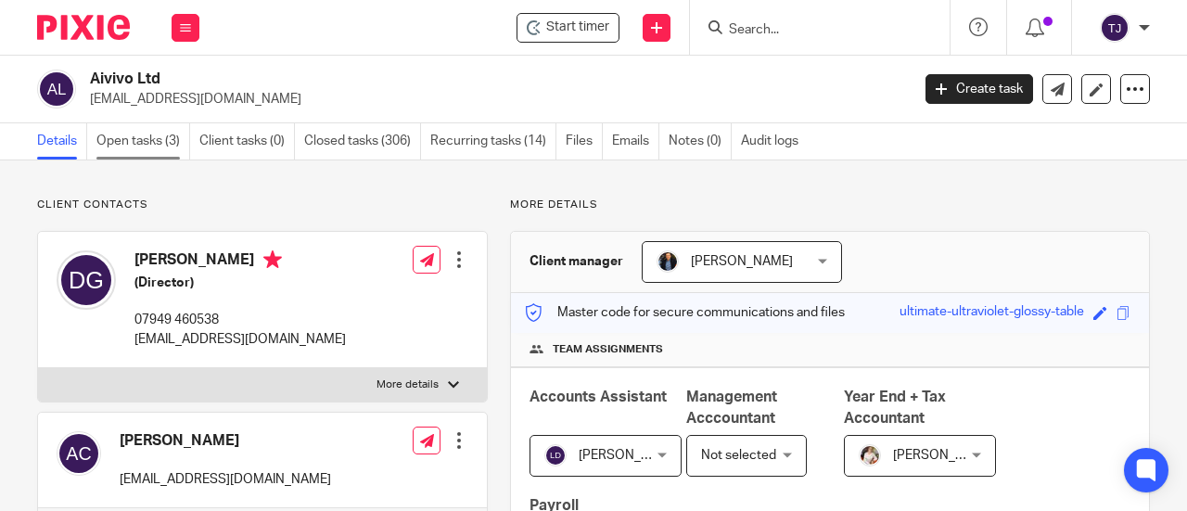
click at [165, 138] on link "Open tasks (3)" at bounding box center [143, 141] width 94 height 36
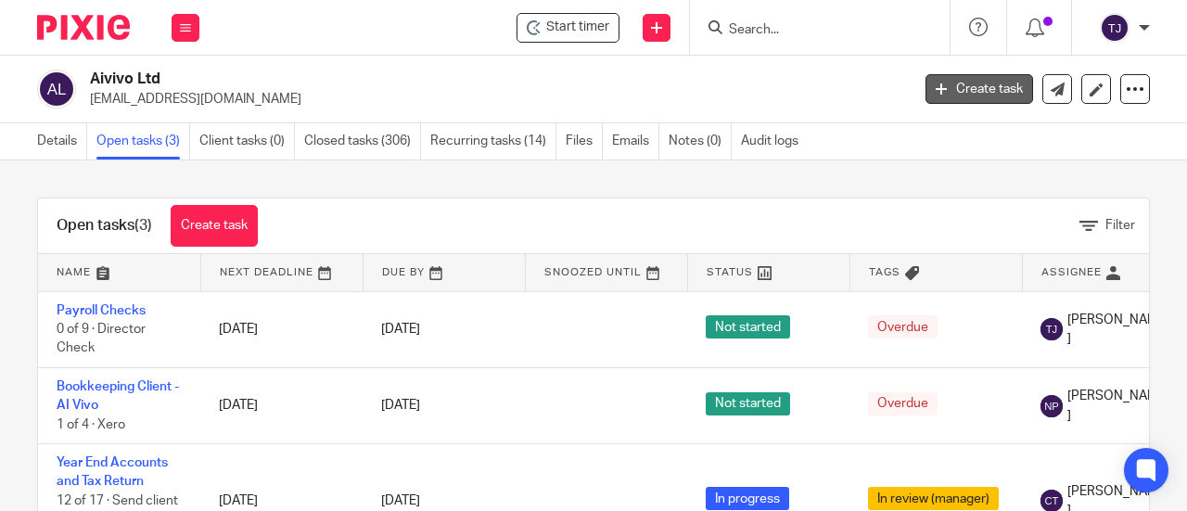
click at [961, 103] on link "Create task" at bounding box center [980, 89] width 108 height 30
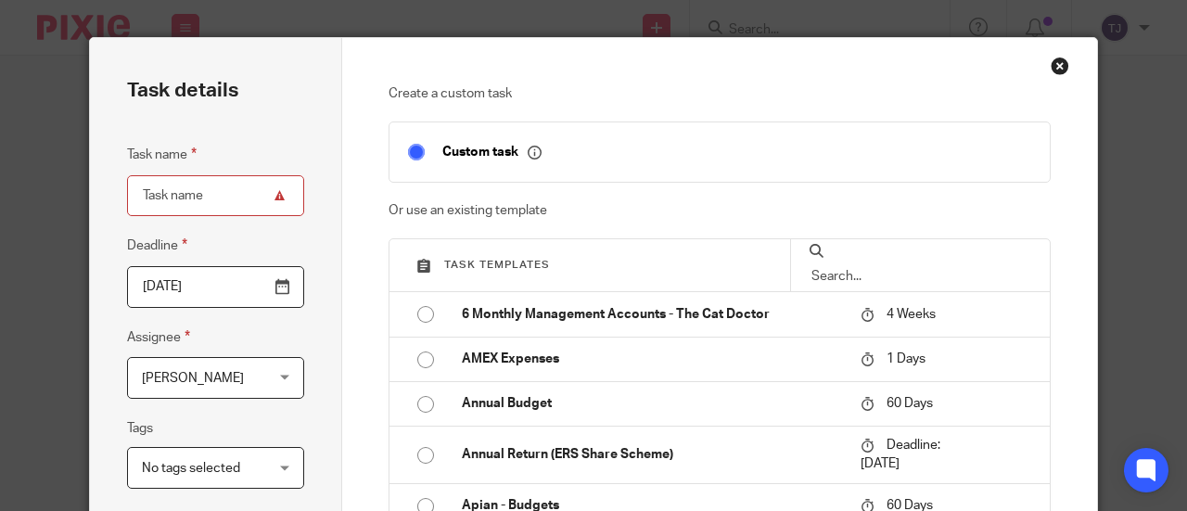
click at [842, 266] on input "text" at bounding box center [921, 276] width 222 height 20
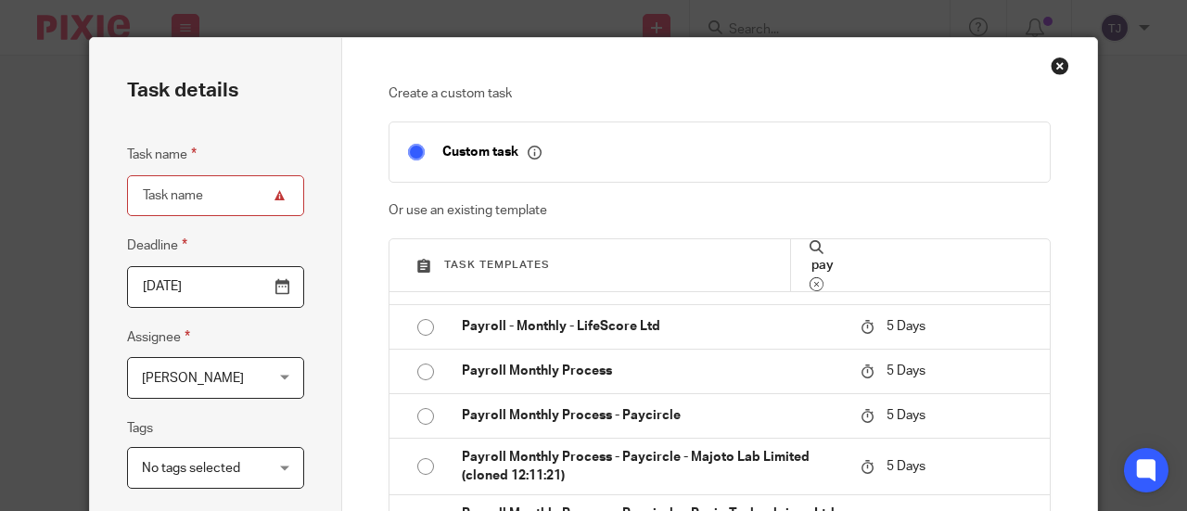
scroll to position [835, 0]
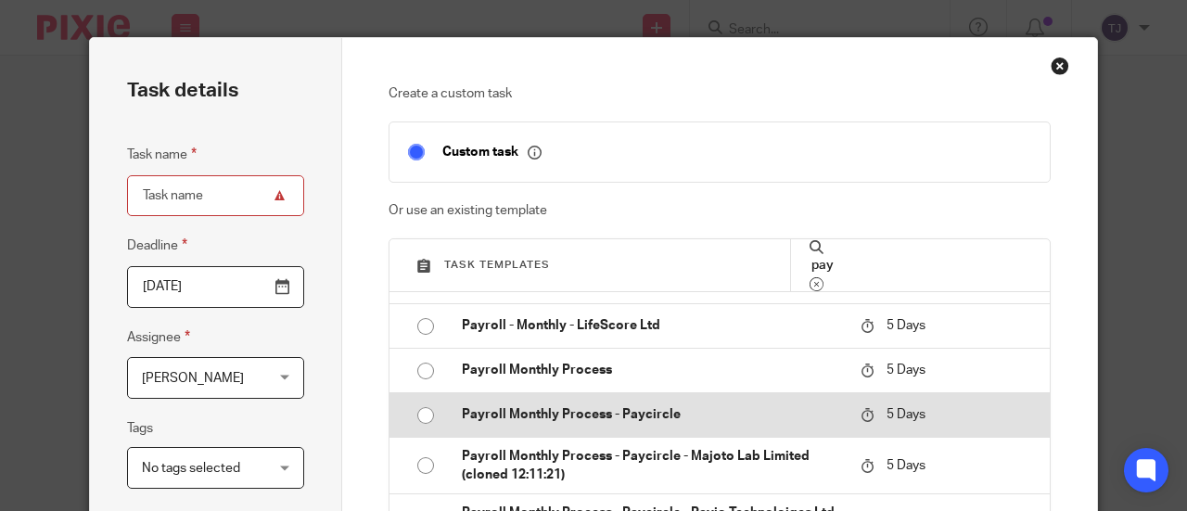
type input "pay"
click at [419, 414] on input "radio" at bounding box center [425, 415] width 35 height 35
type input "2025-09-28"
type input "Payroll Monthly Process - Paycircle"
checkbox input "false"
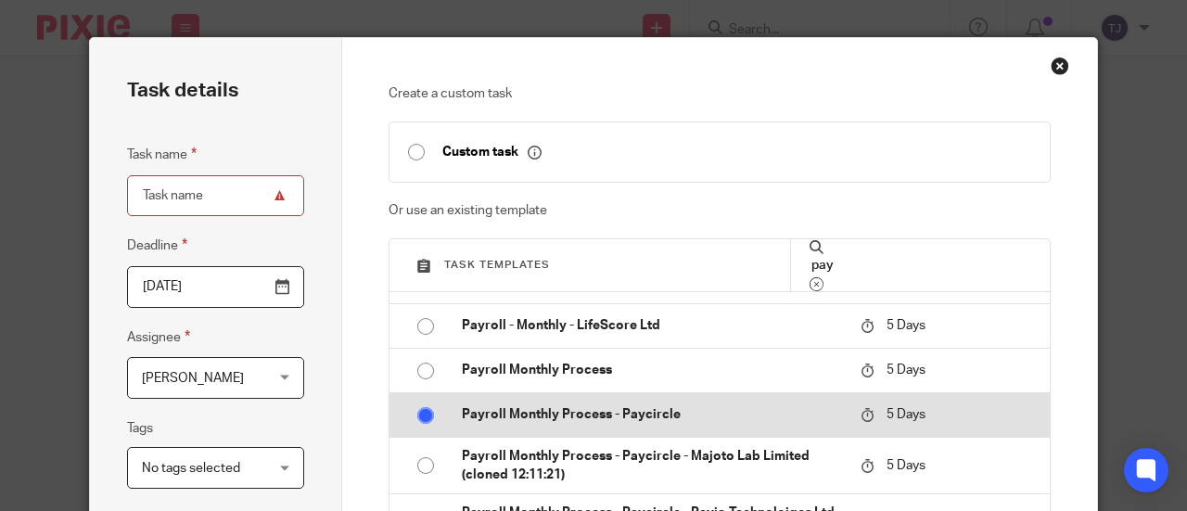
radio input "false"
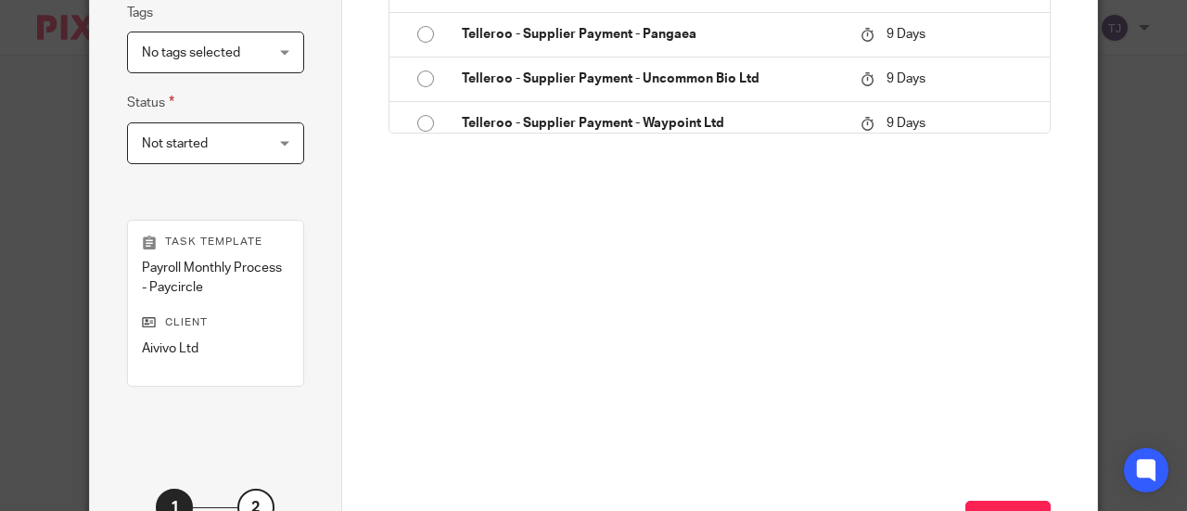
scroll to position [464, 0]
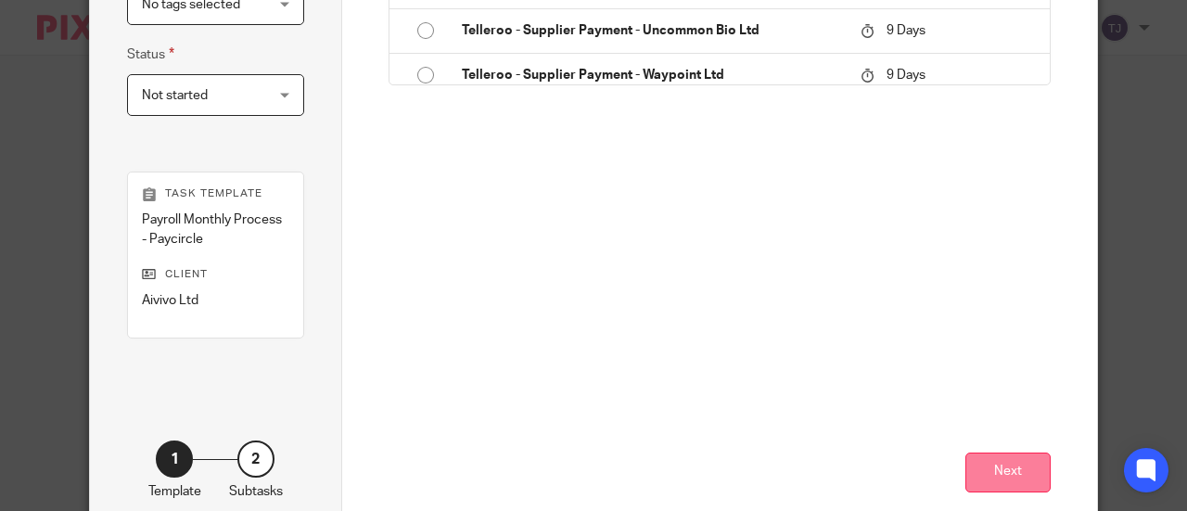
click at [1024, 463] on button "Next" at bounding box center [1008, 473] width 85 height 40
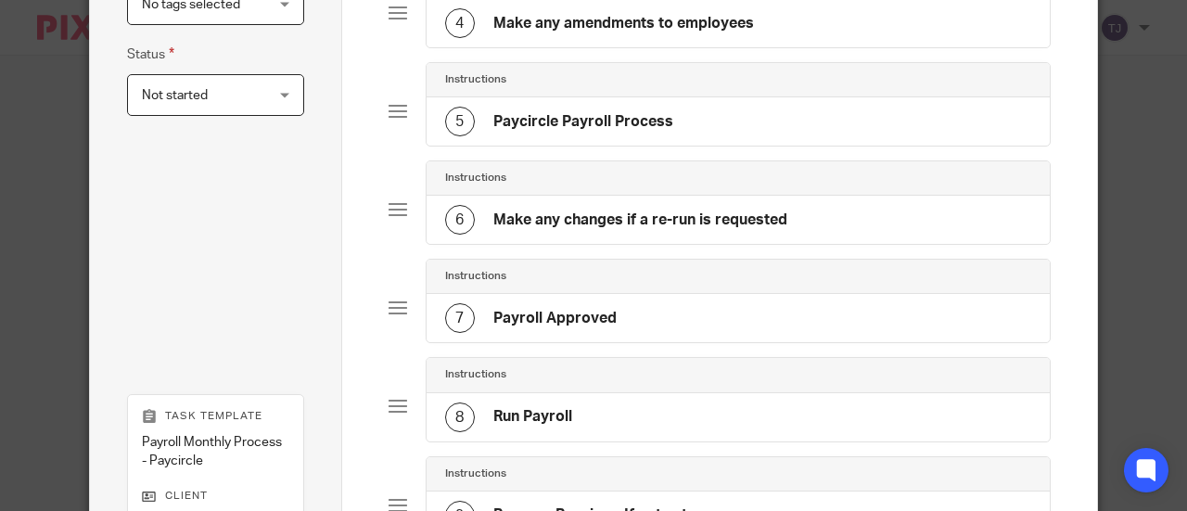
scroll to position [742, 0]
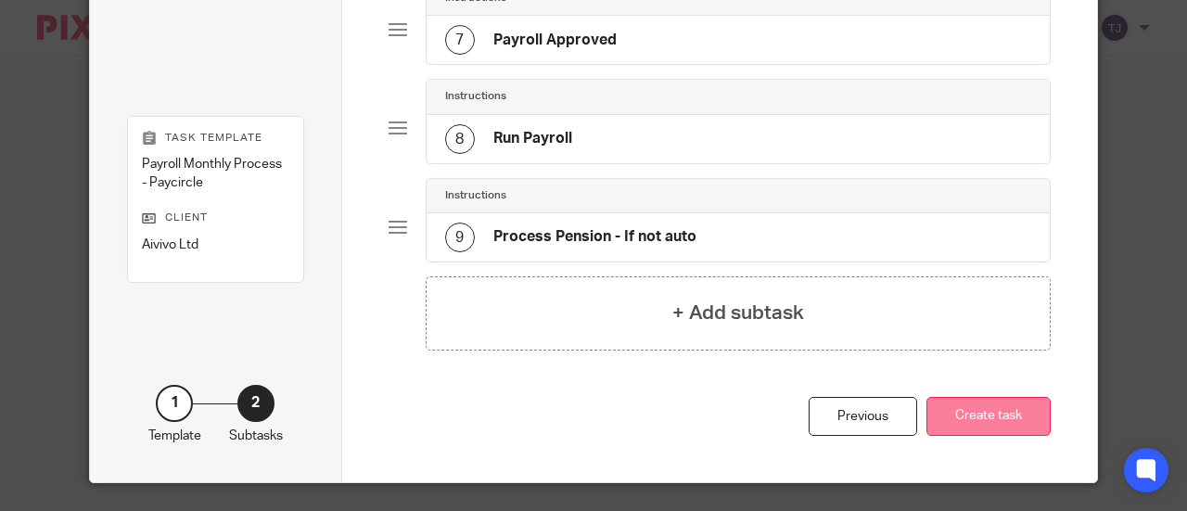
click at [1003, 407] on button "Create task" at bounding box center [989, 417] width 124 height 40
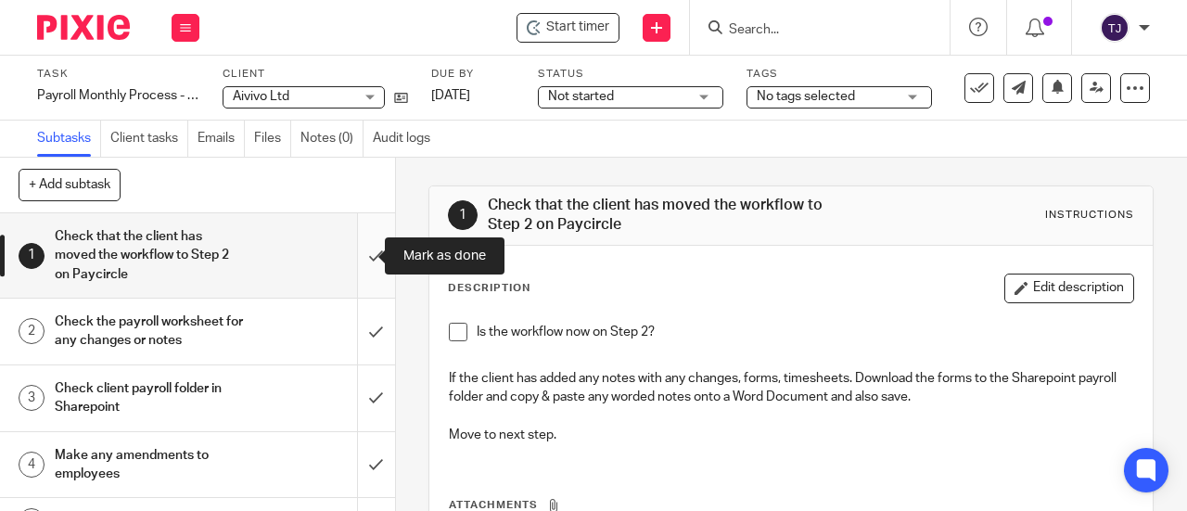
click at [358, 257] on input "submit" at bounding box center [197, 255] width 395 height 84
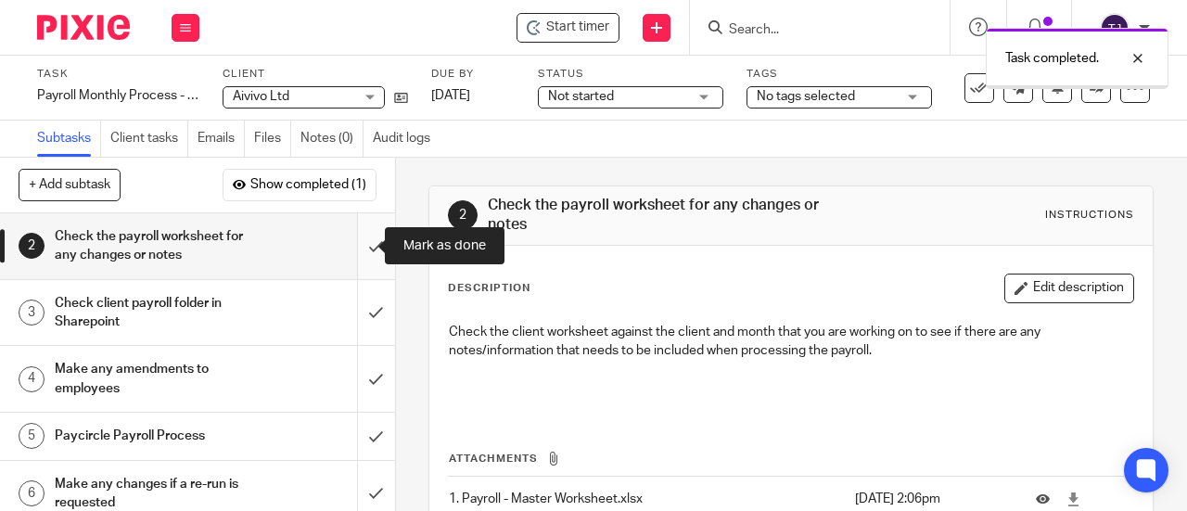
click at [358, 244] on input "submit" at bounding box center [197, 246] width 395 height 66
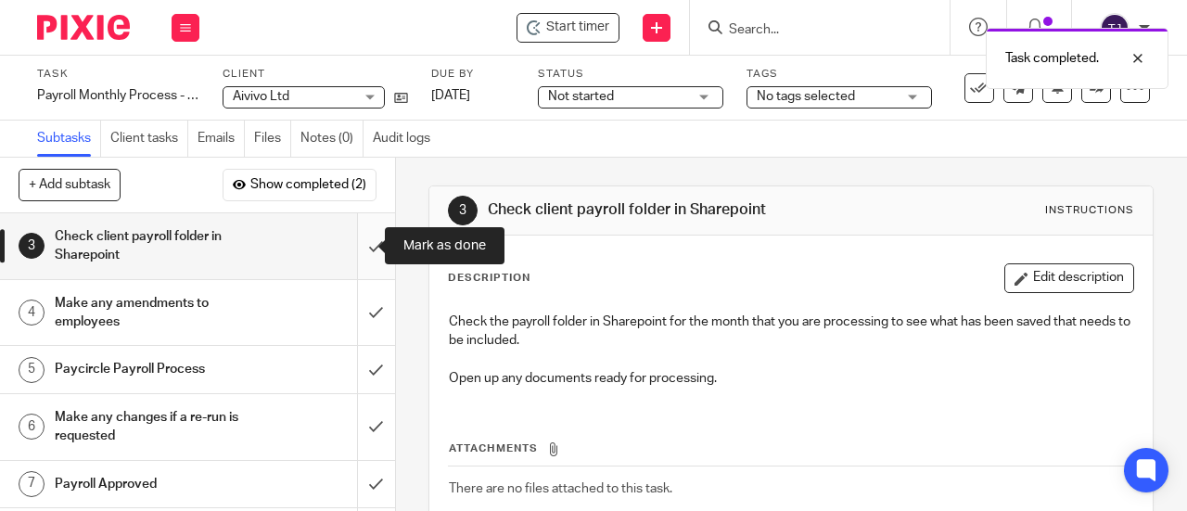
click at [361, 246] on input "submit" at bounding box center [197, 246] width 395 height 66
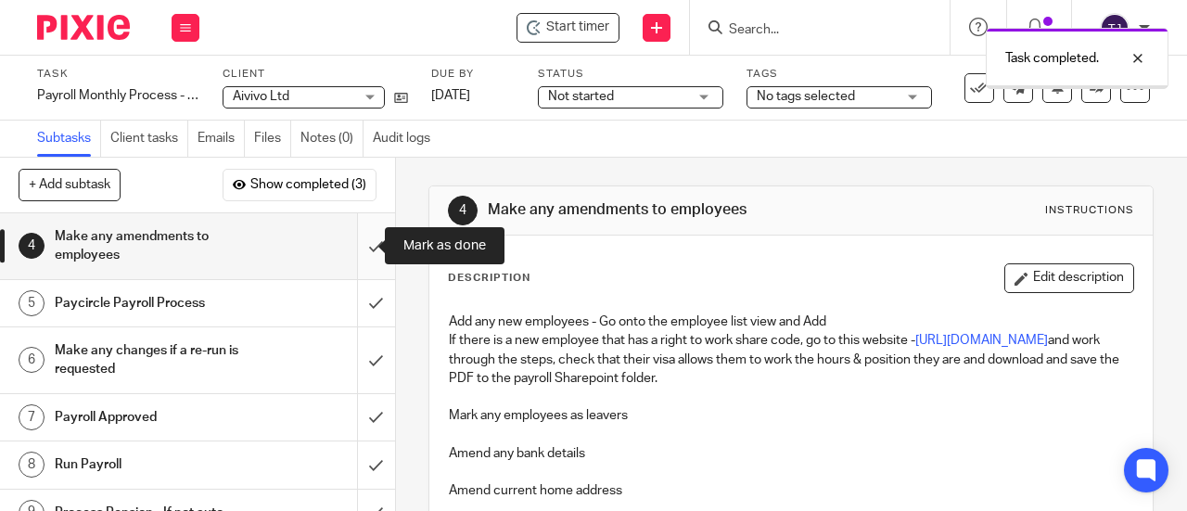
click at [360, 246] on input "submit" at bounding box center [197, 246] width 395 height 66
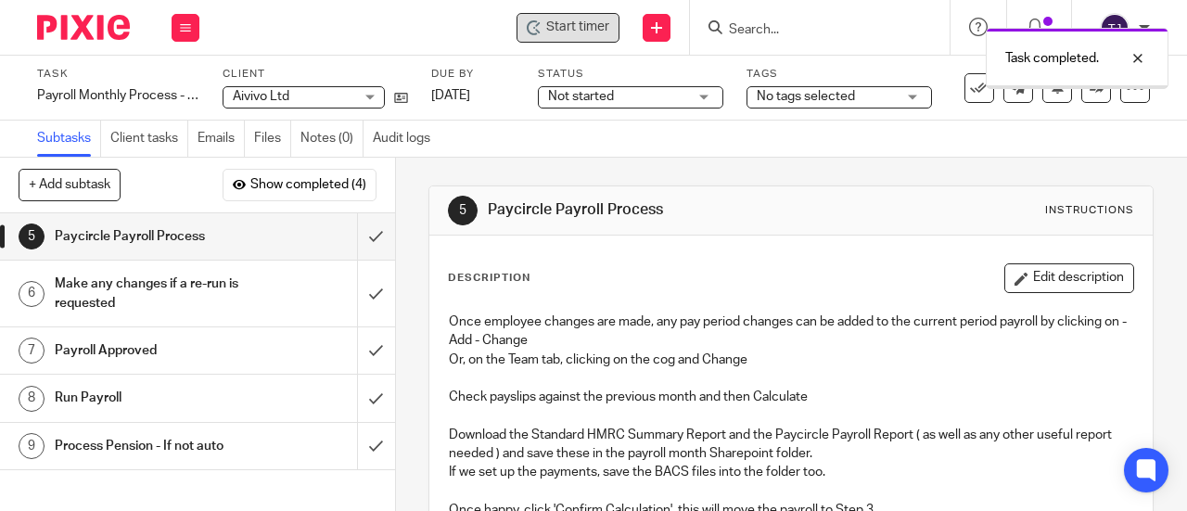
click at [561, 27] on span "Start timer" at bounding box center [577, 27] width 63 height 19
click at [557, 30] on span "Start timer" at bounding box center [577, 27] width 63 height 19
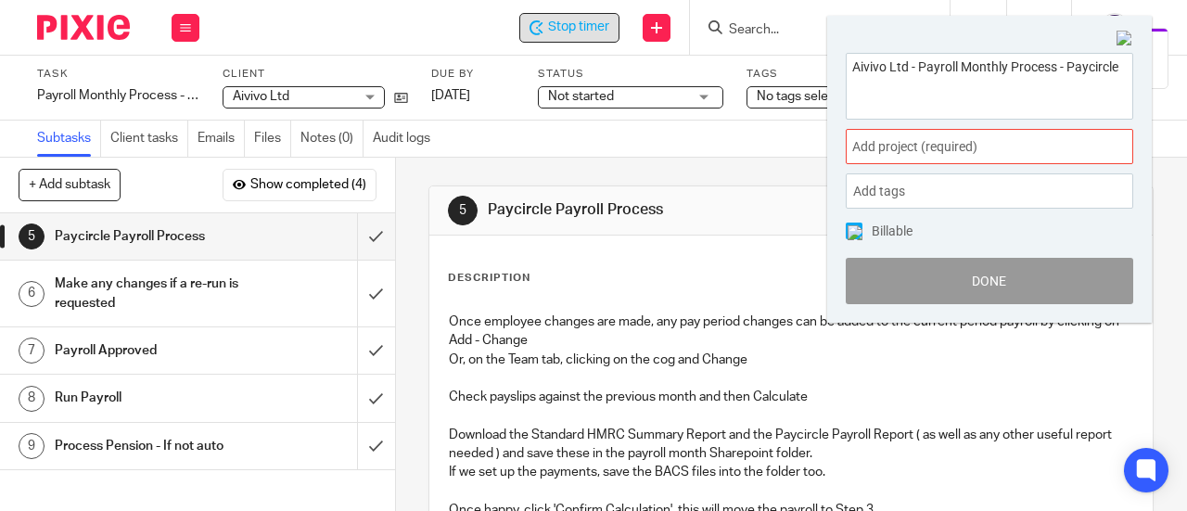
click at [965, 155] on span "Add project (required) :" at bounding box center [969, 146] width 234 height 19
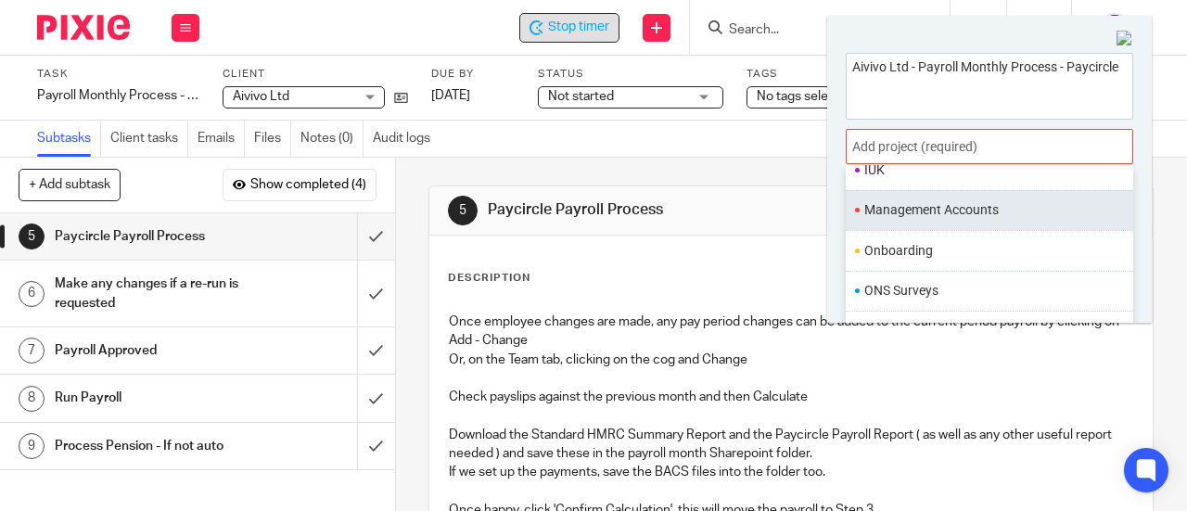
scroll to position [649, 0]
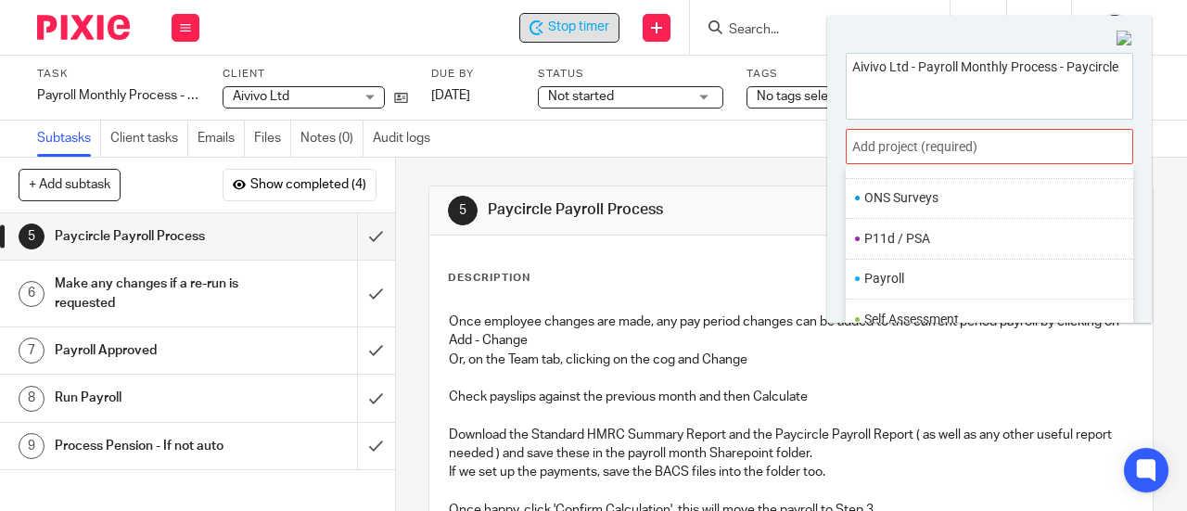
click at [939, 269] on li "Payroll" at bounding box center [986, 278] width 242 height 19
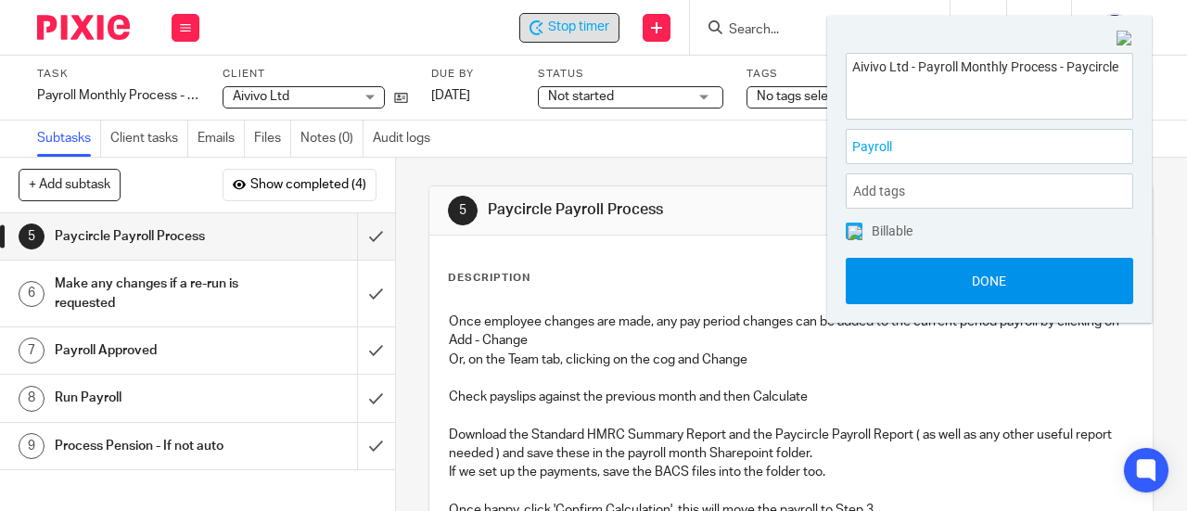
click at [944, 289] on button "Done" at bounding box center [990, 281] width 288 height 46
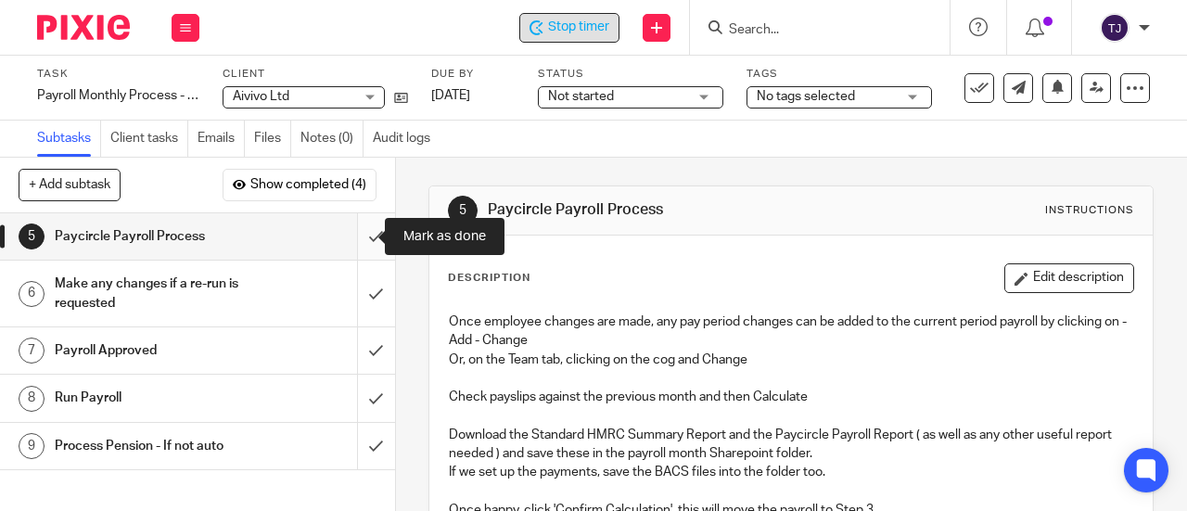
click at [360, 235] on input "submit" at bounding box center [197, 236] width 395 height 46
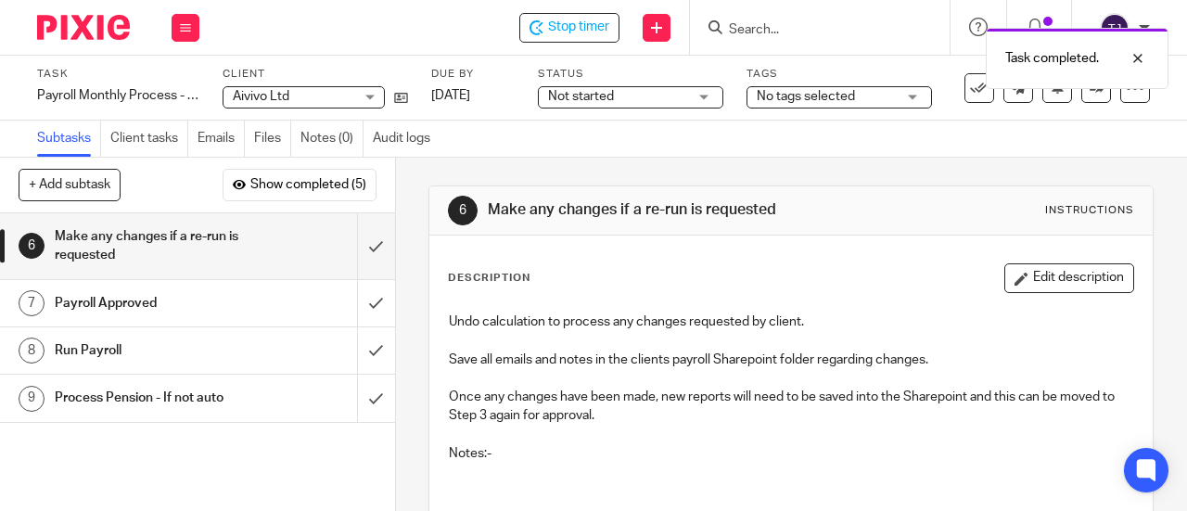
click at [618, 90] on span "Not started" at bounding box center [617, 96] width 139 height 19
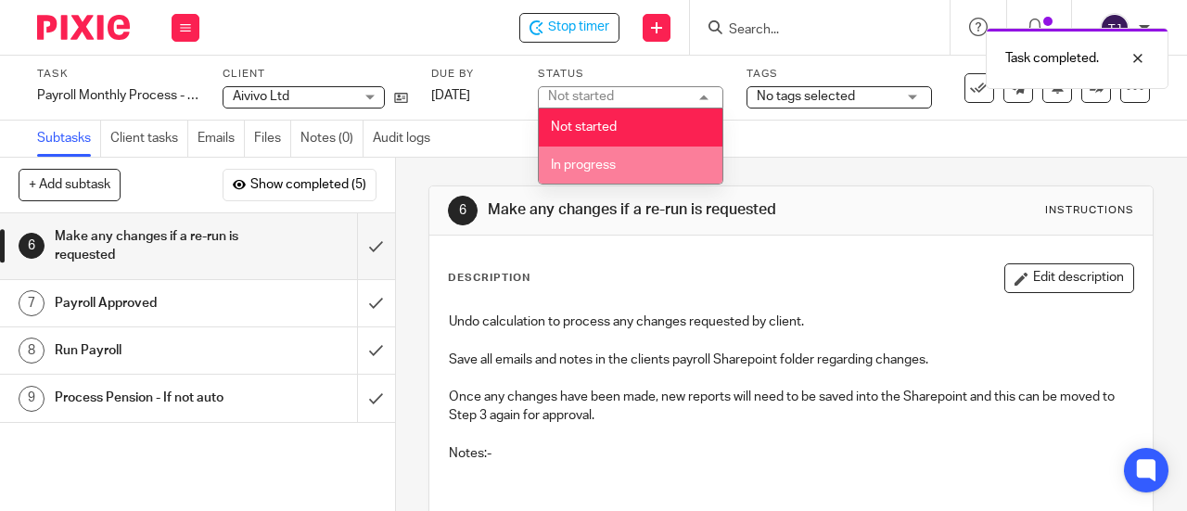
click at [616, 174] on li "In progress" at bounding box center [631, 166] width 184 height 38
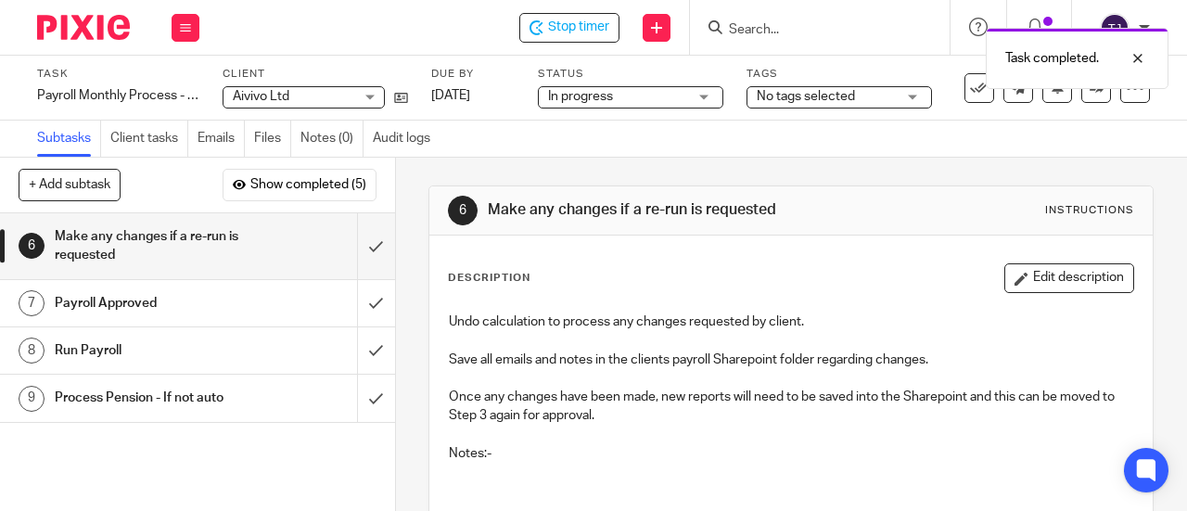
click at [604, 29] on div "Task completed." at bounding box center [881, 54] width 575 height 70
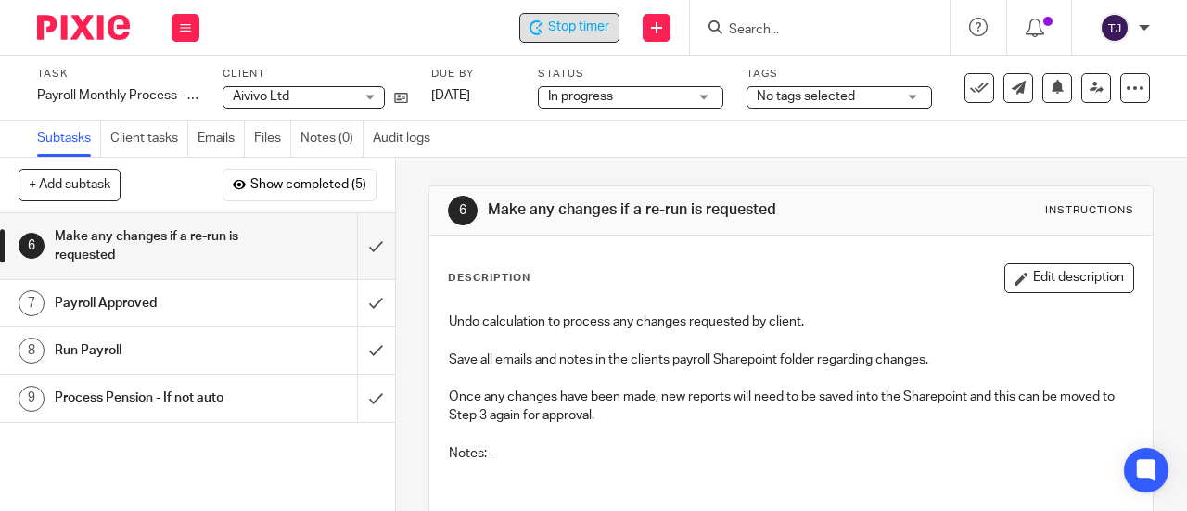
click at [570, 28] on span "Stop timer" at bounding box center [578, 27] width 61 height 19
click at [774, 23] on input "Search" at bounding box center [810, 30] width 167 height 17
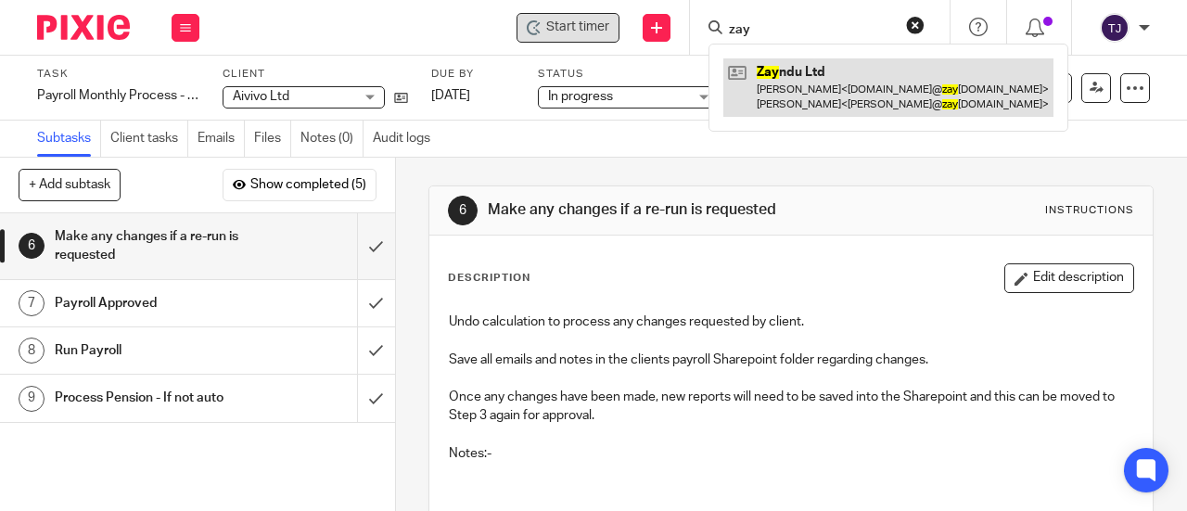
type input "zay"
click at [778, 70] on link at bounding box center [889, 87] width 330 height 58
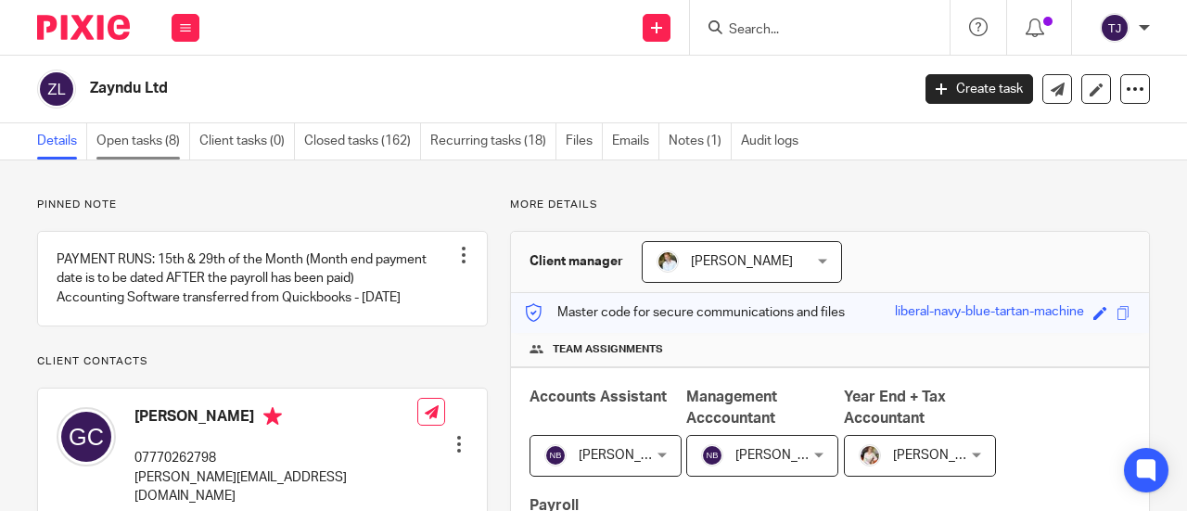
click at [150, 131] on link "Open tasks (8)" at bounding box center [143, 141] width 94 height 36
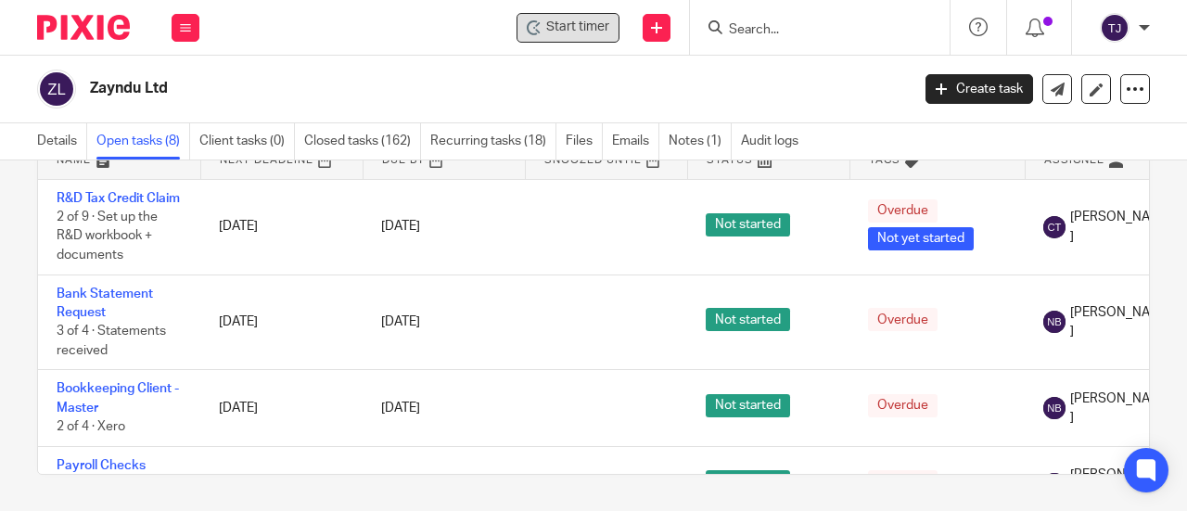
click at [604, 31] on span "Start timer" at bounding box center [577, 27] width 63 height 19
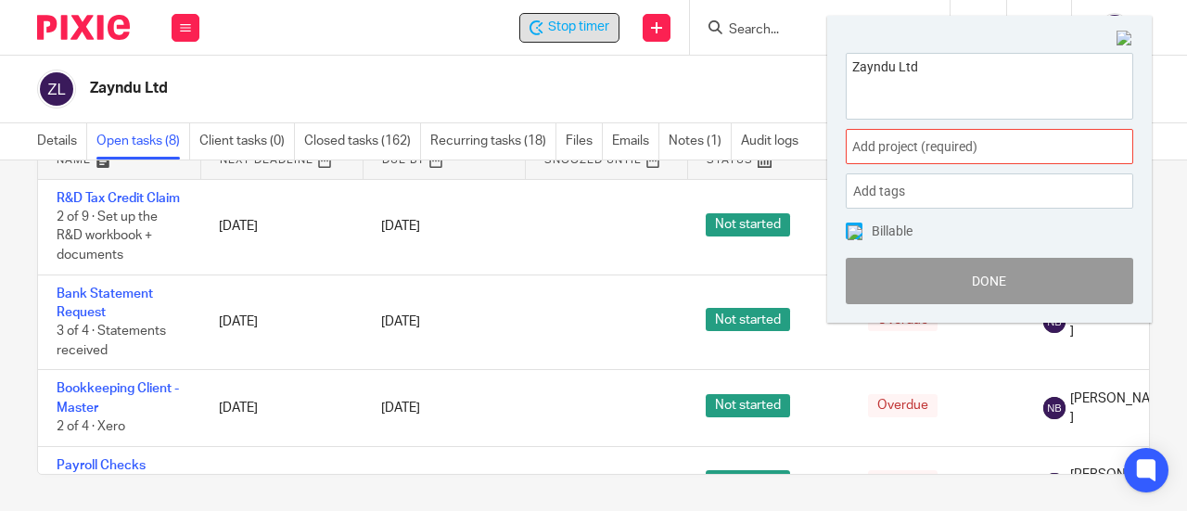
click at [929, 155] on span "Add project (required) :" at bounding box center [969, 146] width 234 height 19
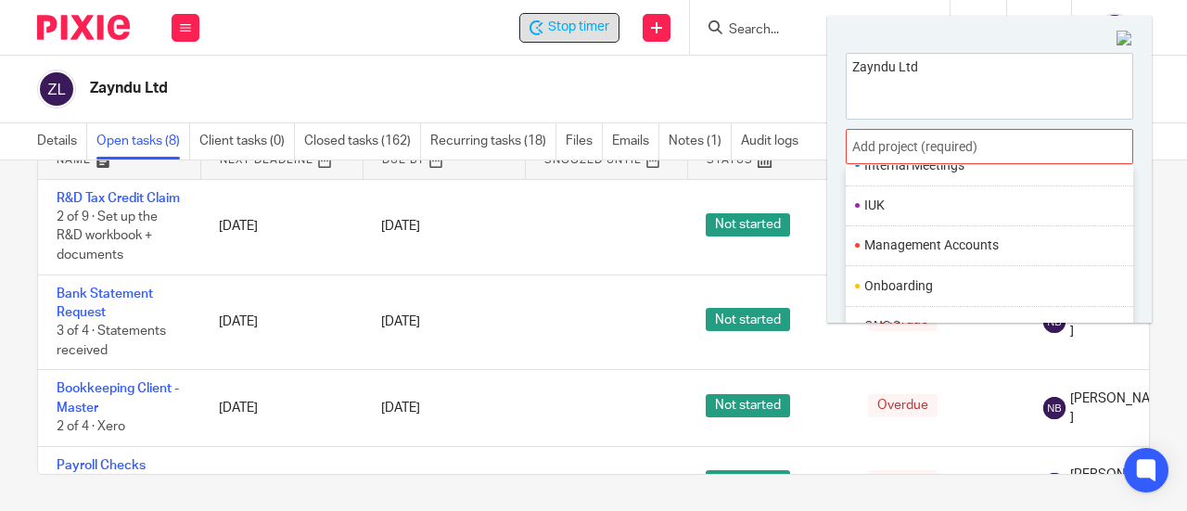
scroll to position [649, 0]
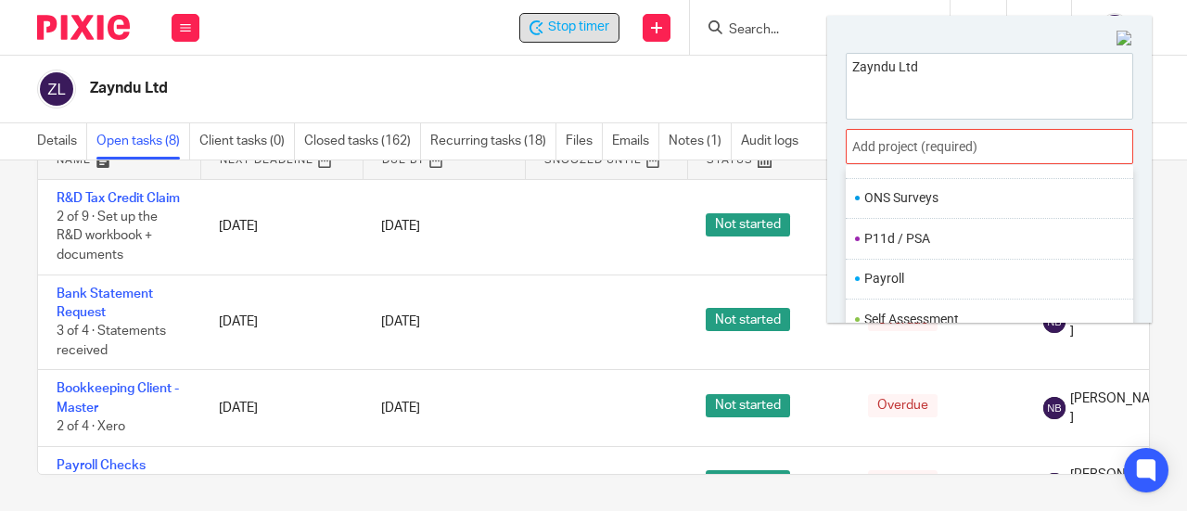
click at [945, 269] on li "Payroll" at bounding box center [986, 278] width 242 height 19
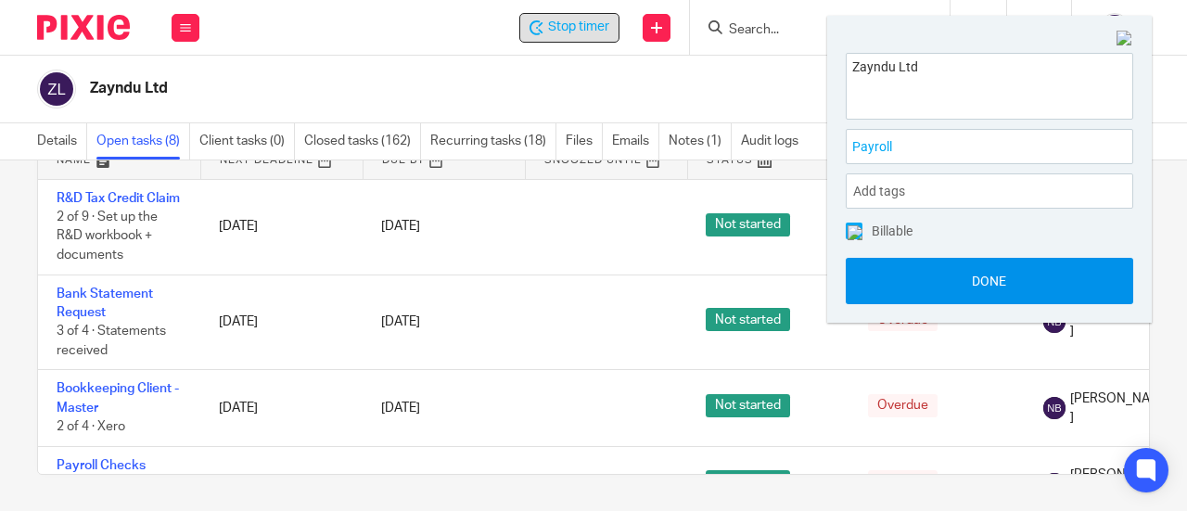
click at [954, 280] on button "Done" at bounding box center [990, 281] width 288 height 46
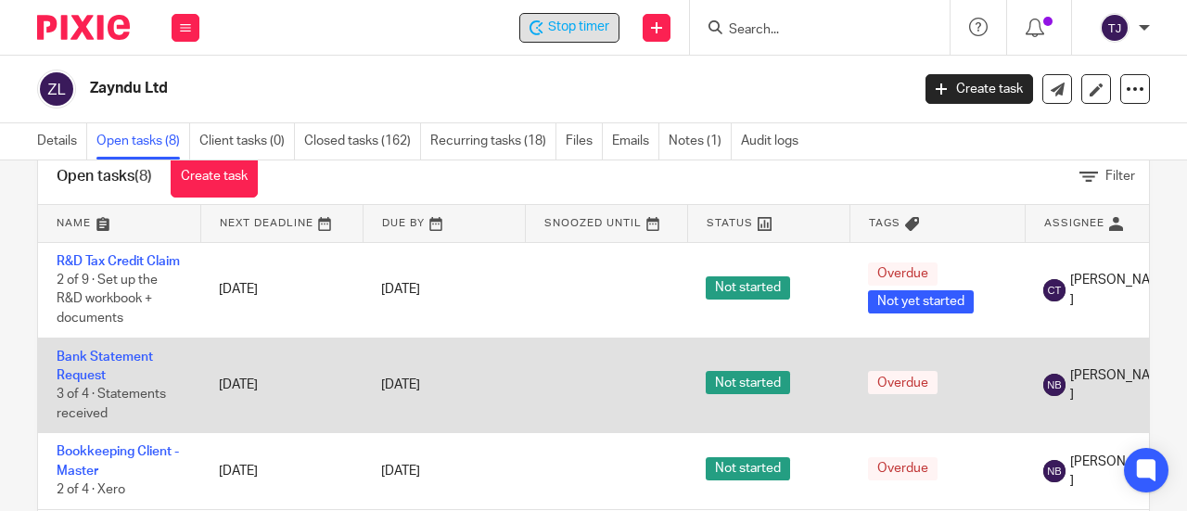
scroll to position [0, 0]
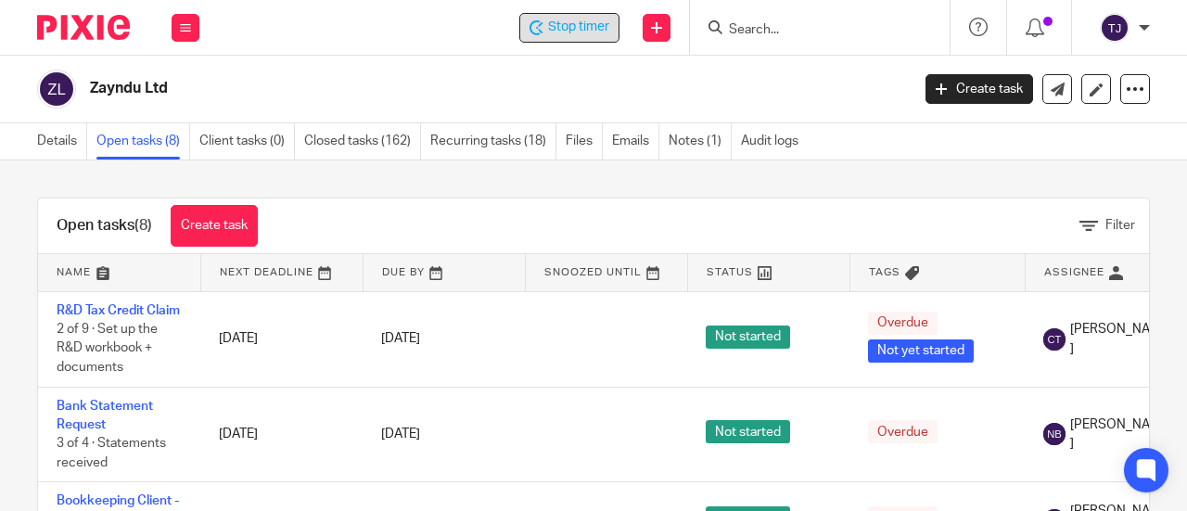
click at [586, 34] on span "Stop timer" at bounding box center [578, 27] width 61 height 19
click at [775, 22] on input "Search" at bounding box center [810, 30] width 167 height 17
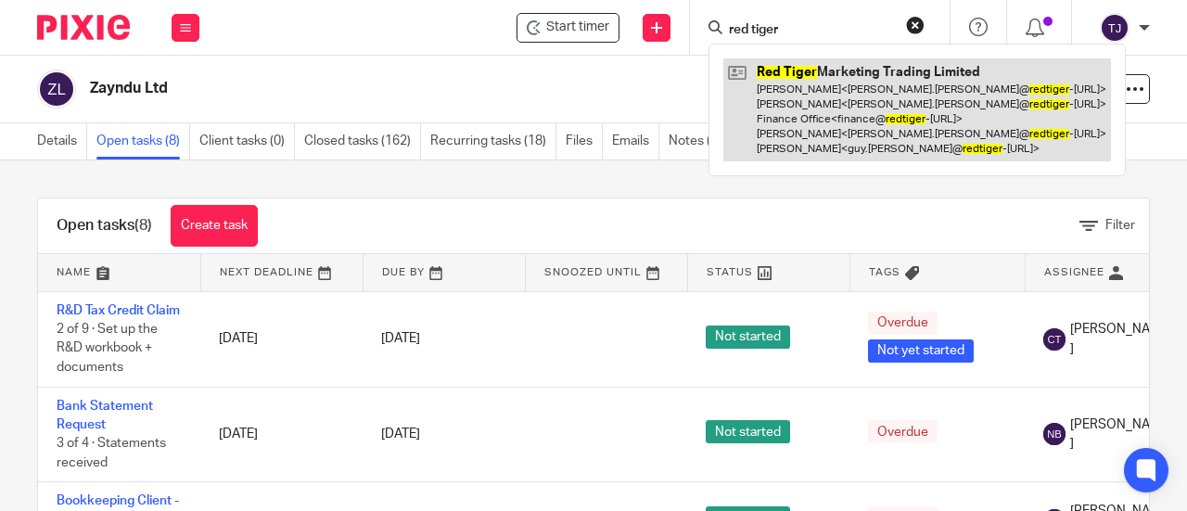
type input "red tiger"
click at [761, 69] on link at bounding box center [918, 109] width 388 height 103
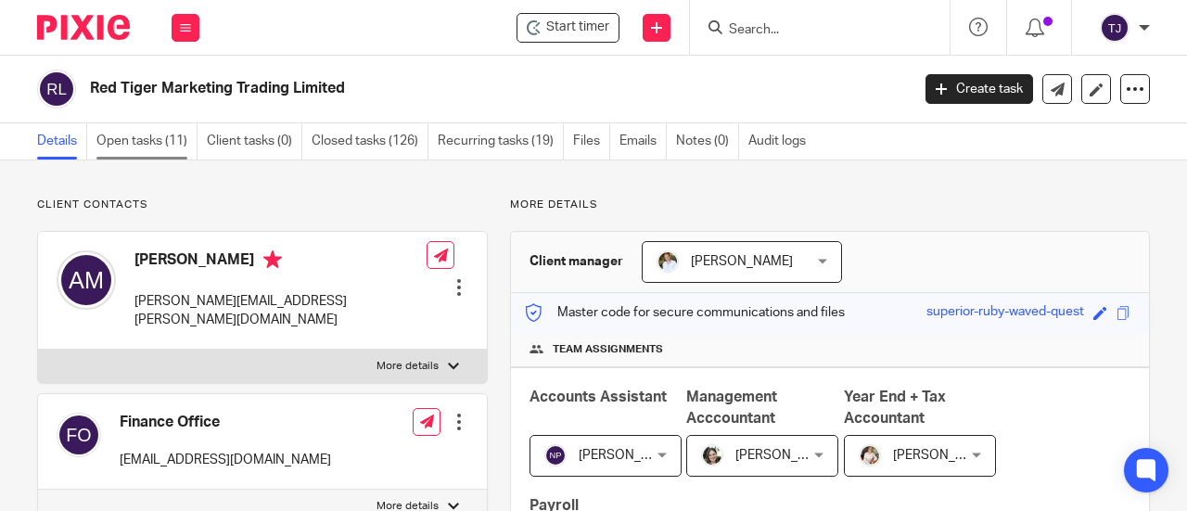
click at [158, 138] on link "Open tasks (11)" at bounding box center [146, 141] width 101 height 36
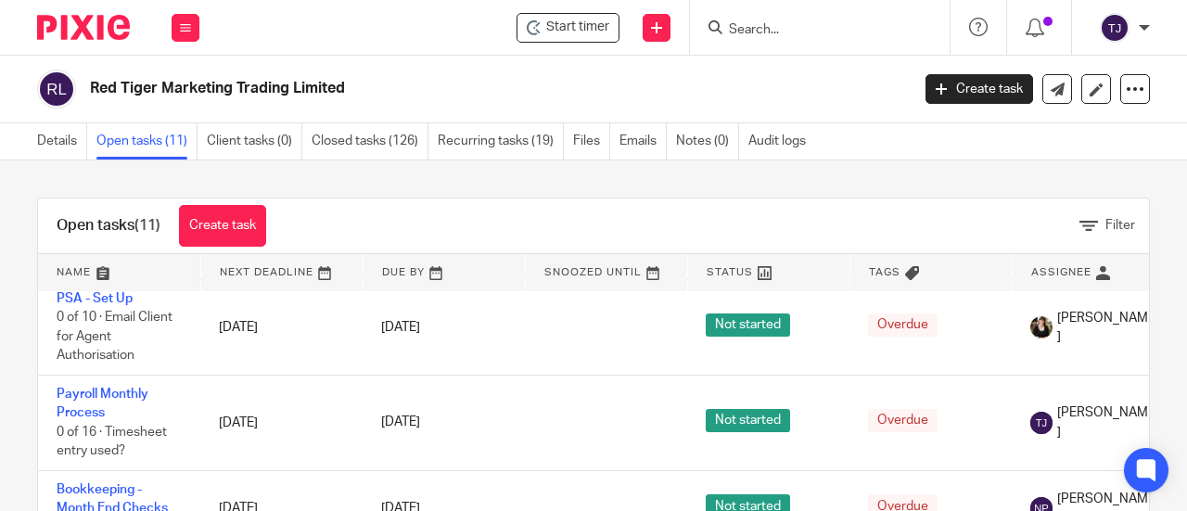
scroll to position [371, 0]
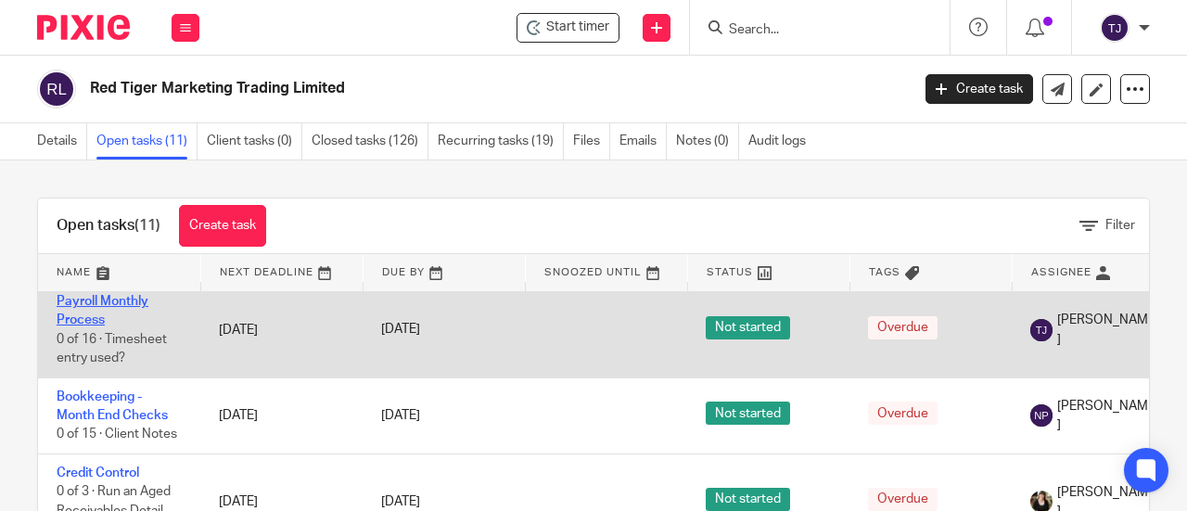
click at [143, 300] on link "Payroll Monthly Process" at bounding box center [103, 311] width 92 height 32
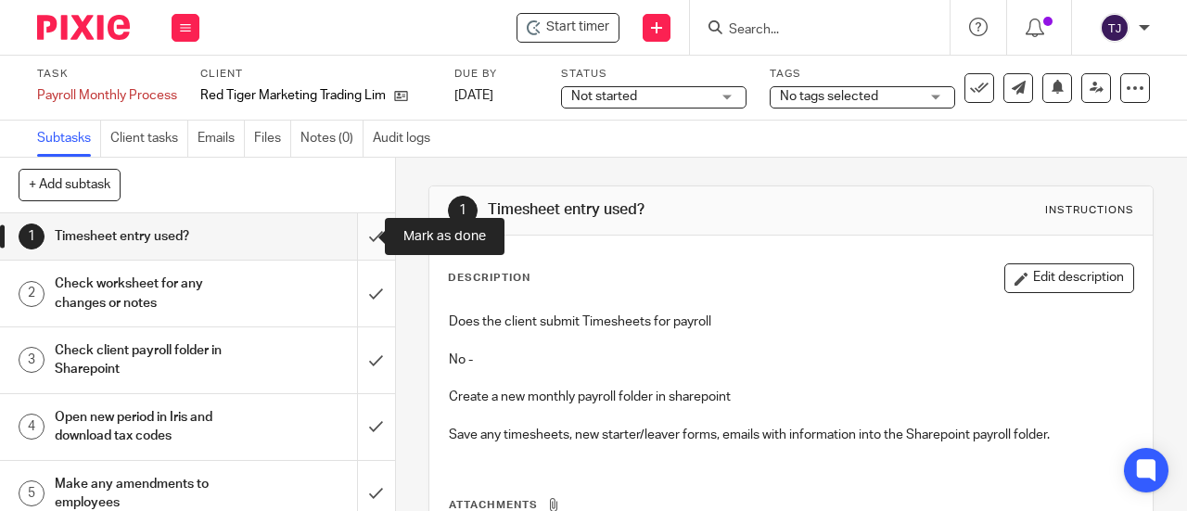
click at [355, 237] on input "submit" at bounding box center [197, 236] width 395 height 46
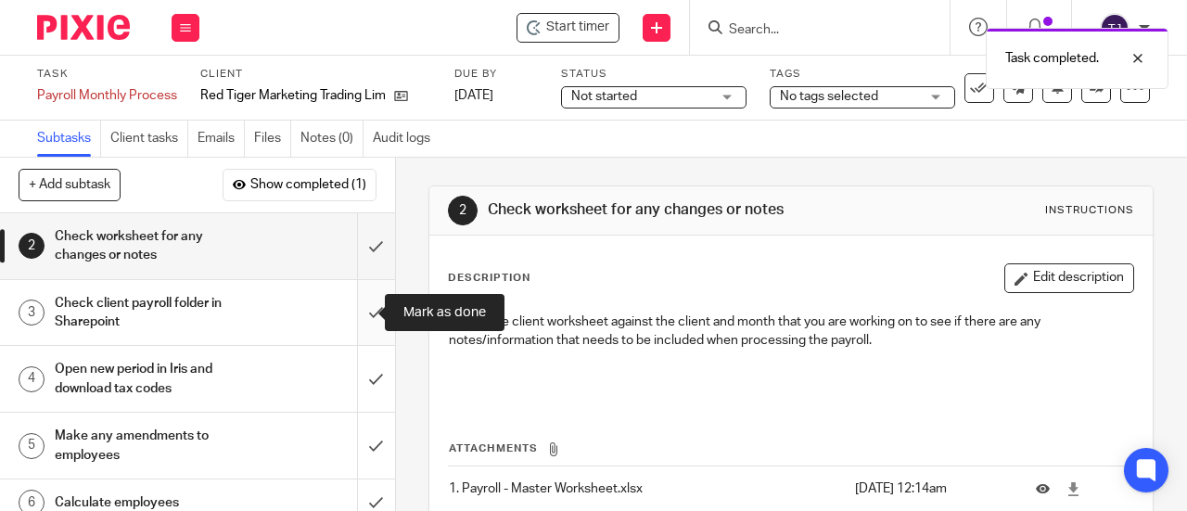
click at [355, 315] on input "submit" at bounding box center [197, 313] width 395 height 66
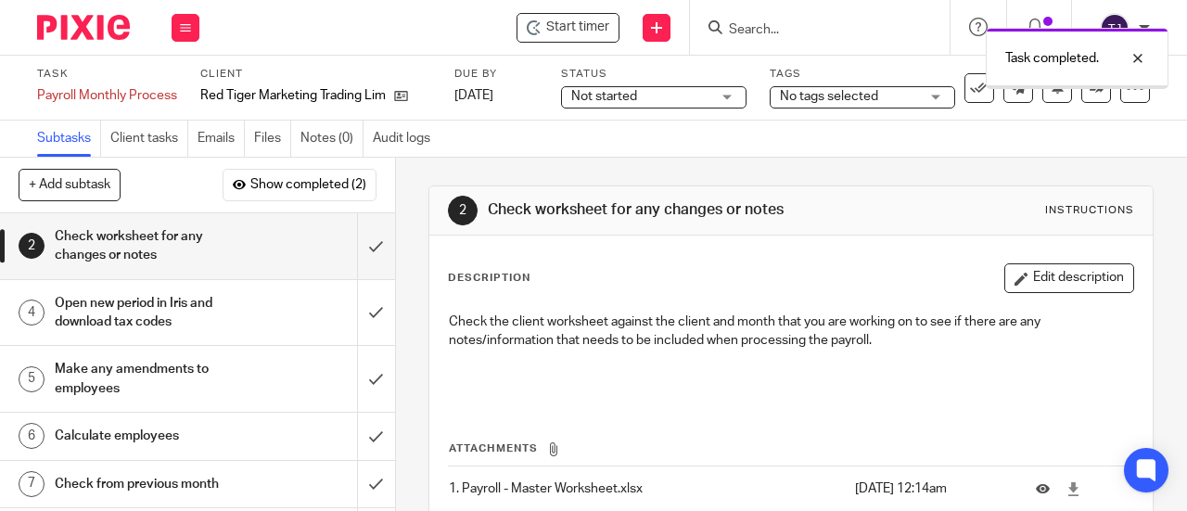
click at [633, 103] on span "Not started" at bounding box center [640, 96] width 139 height 19
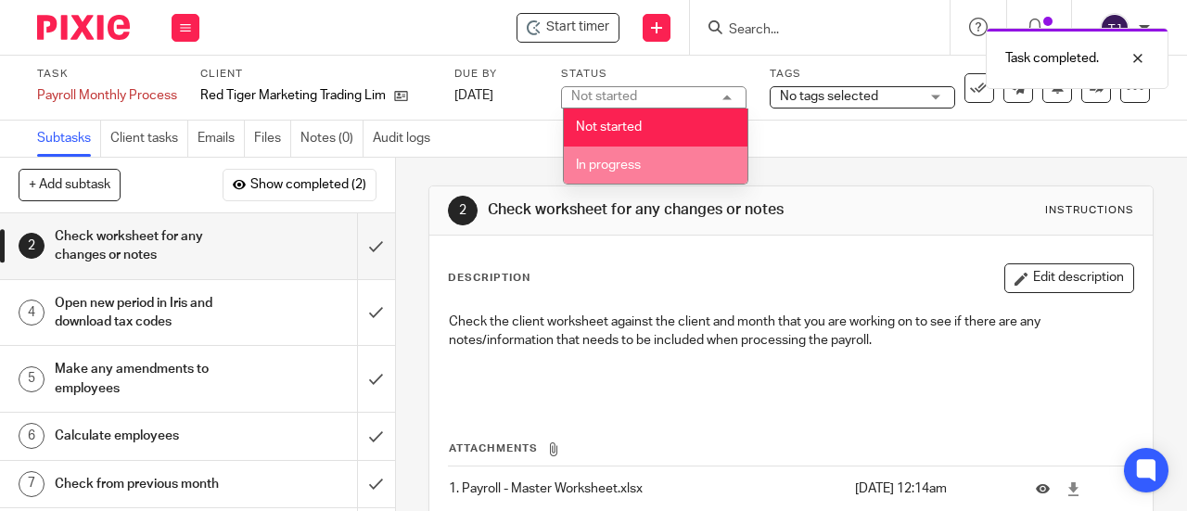
click at [634, 159] on span "In progress" at bounding box center [608, 165] width 65 height 13
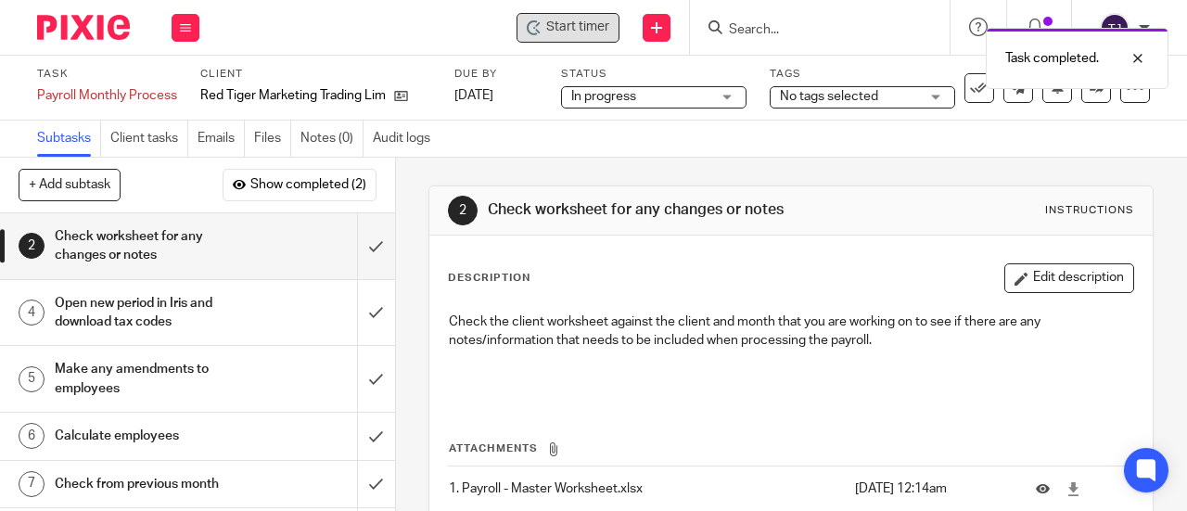
click at [583, 37] on div "Start timer" at bounding box center [568, 28] width 103 height 30
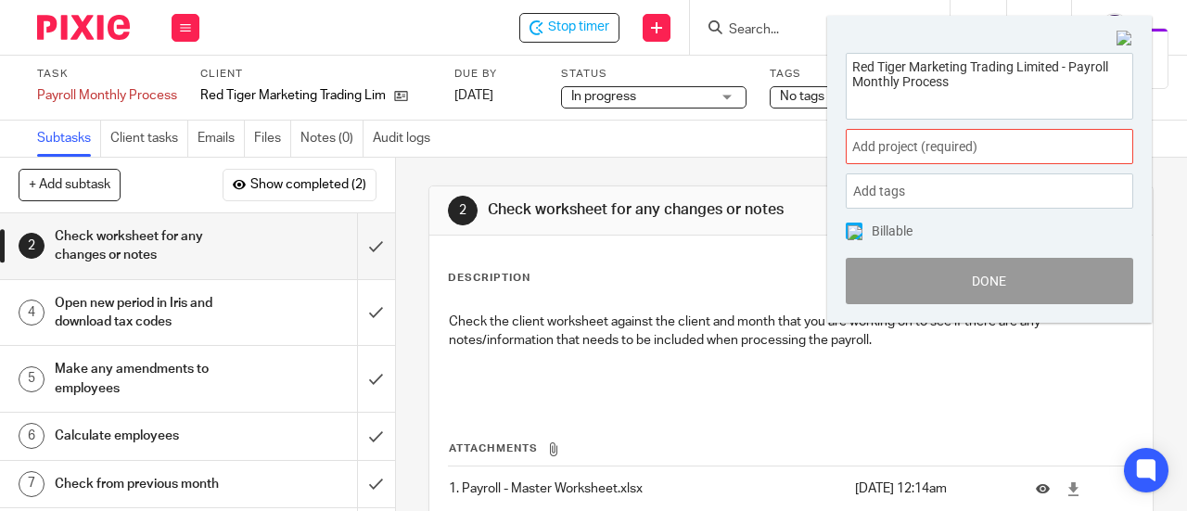
click at [890, 183] on span "Add tags" at bounding box center [883, 191] width 61 height 29
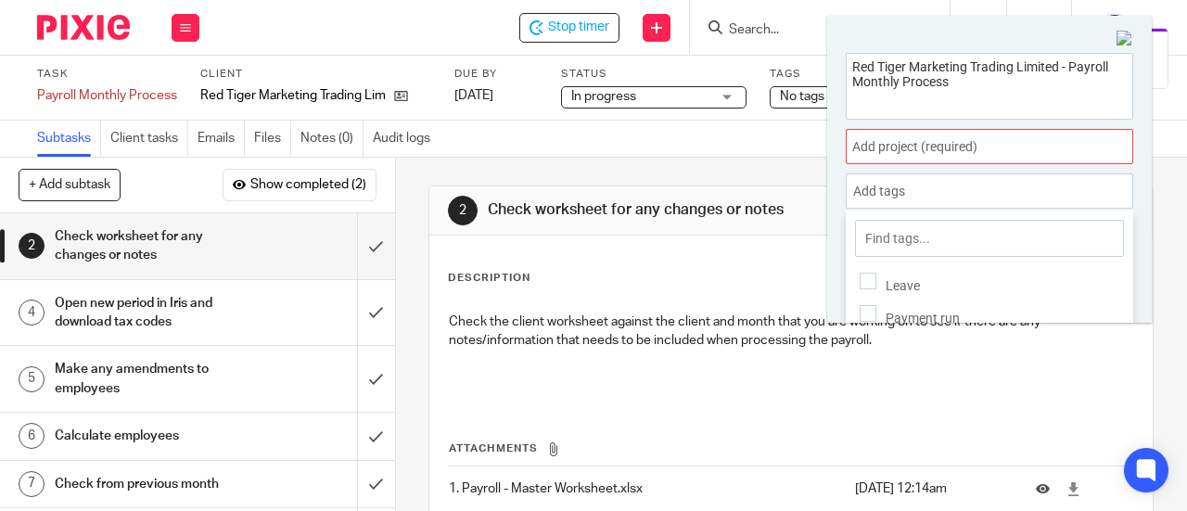
click at [896, 157] on div "Add project (required) :" at bounding box center [990, 146] width 288 height 35
click at [896, 157] on div at bounding box center [990, 146] width 288 height 35
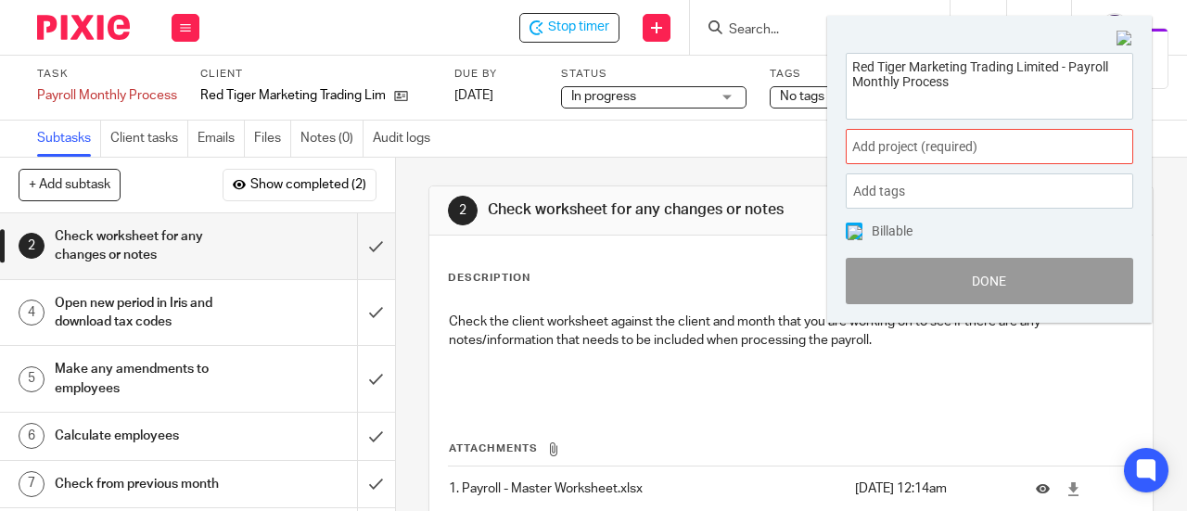
click at [900, 150] on span "Add project (required) :" at bounding box center [969, 146] width 234 height 19
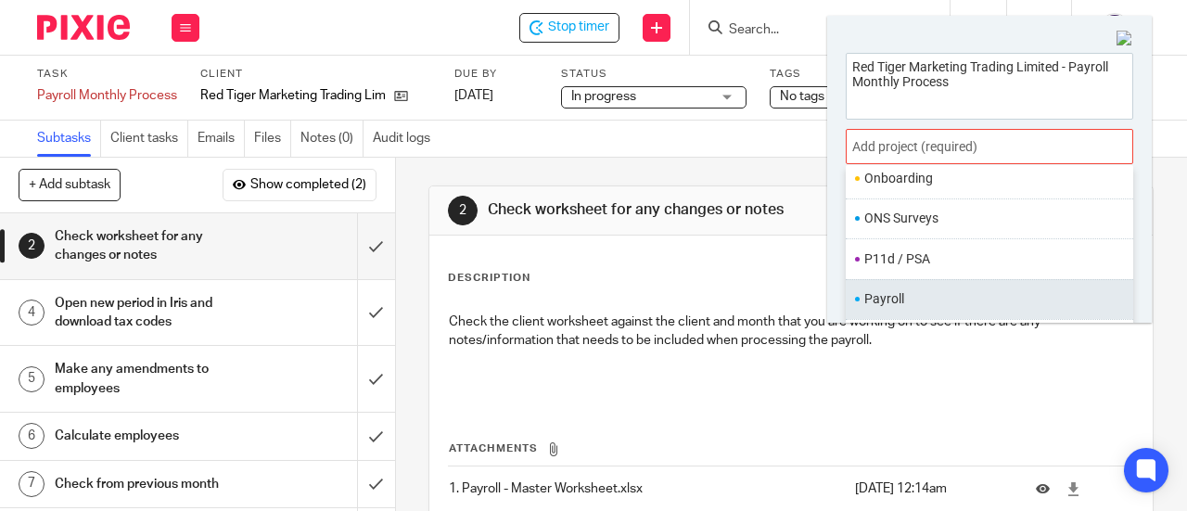
scroll to position [681, 0]
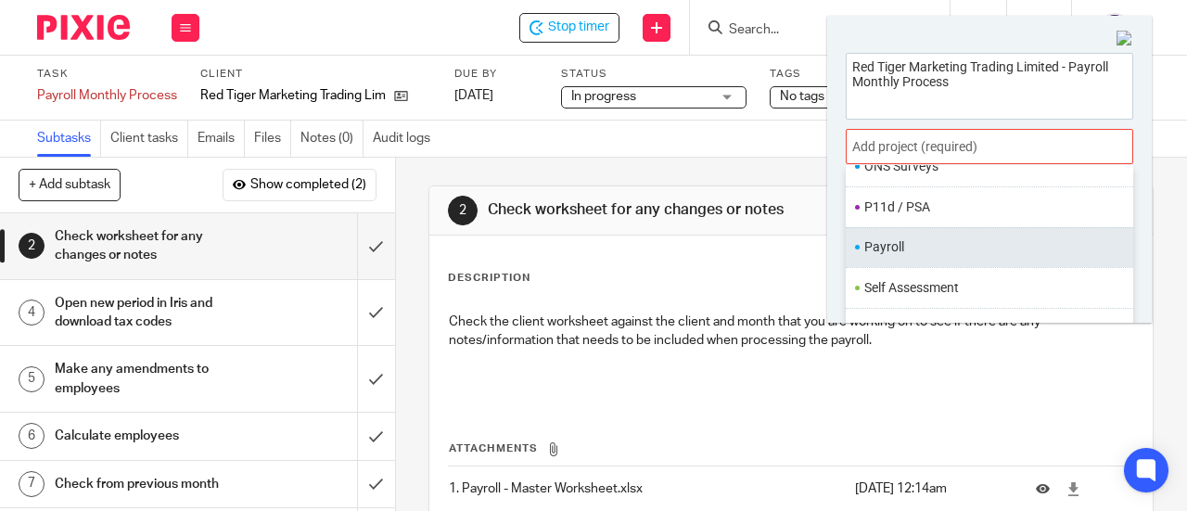
click at [920, 243] on li "Payroll" at bounding box center [986, 246] width 242 height 19
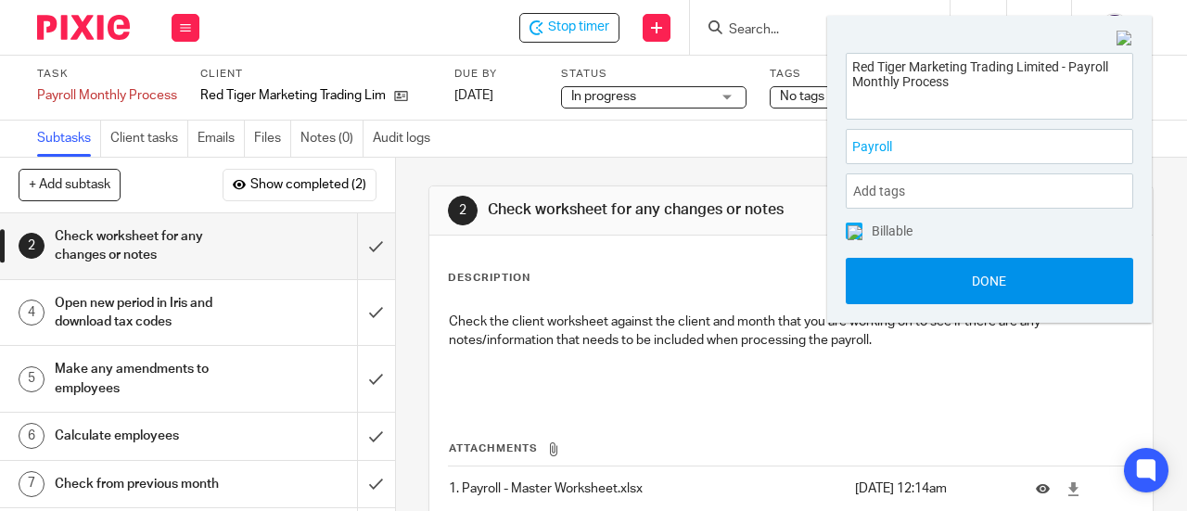
click at [933, 281] on button "Done" at bounding box center [990, 281] width 288 height 46
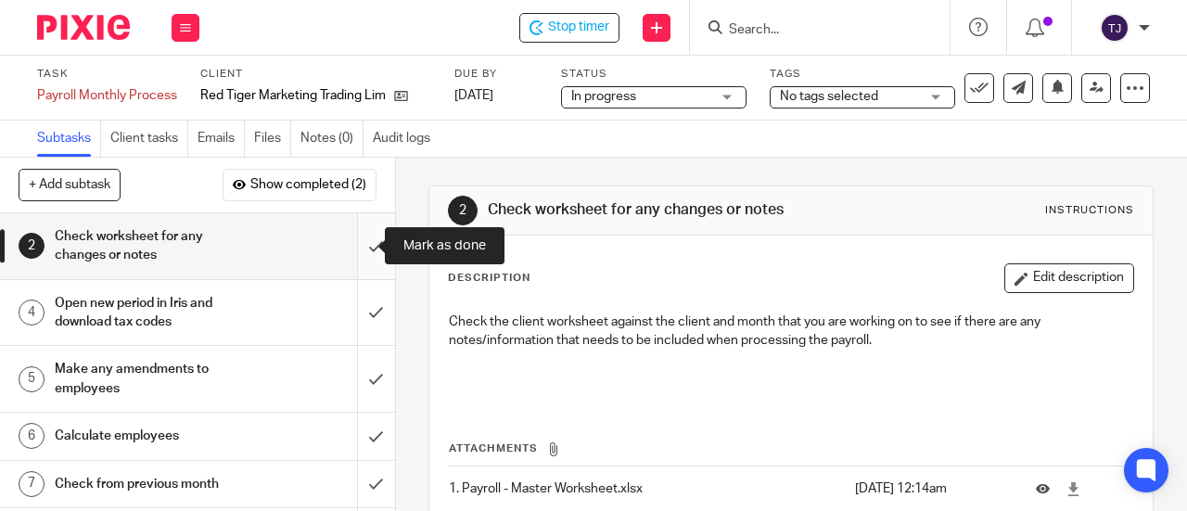
click at [354, 247] on input "submit" at bounding box center [197, 246] width 395 height 66
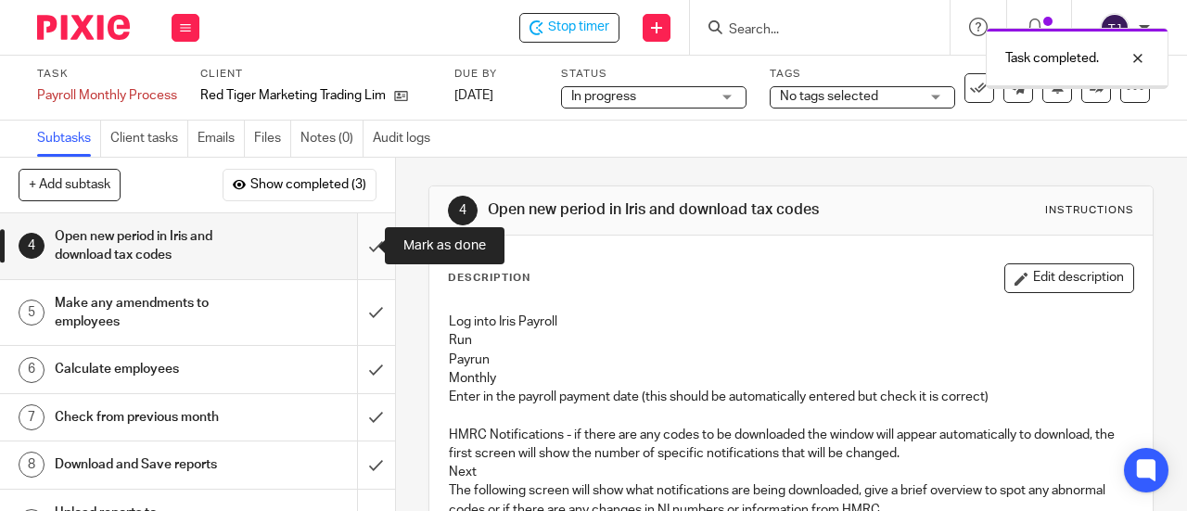
click at [352, 244] on input "submit" at bounding box center [197, 246] width 395 height 66
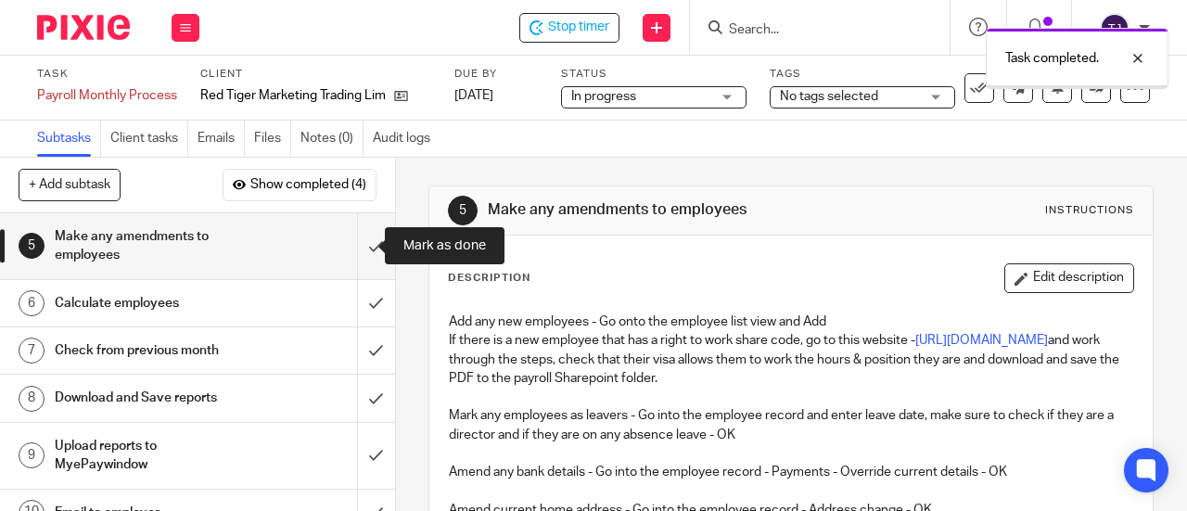
click at [362, 240] on input "submit" at bounding box center [197, 246] width 395 height 66
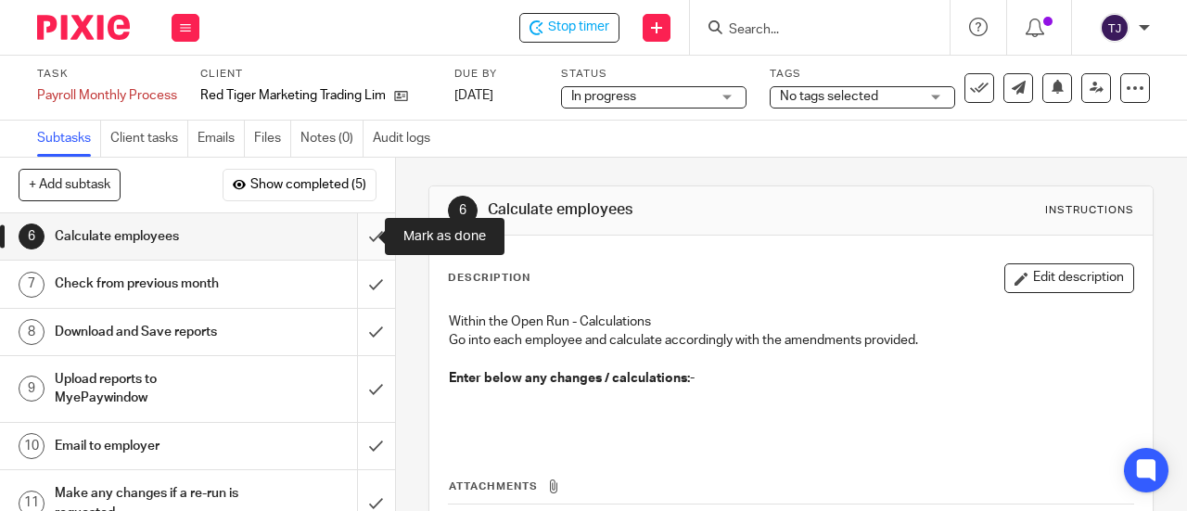
click at [362, 239] on input "submit" at bounding box center [197, 236] width 395 height 46
